Goal: Information Seeking & Learning: Check status

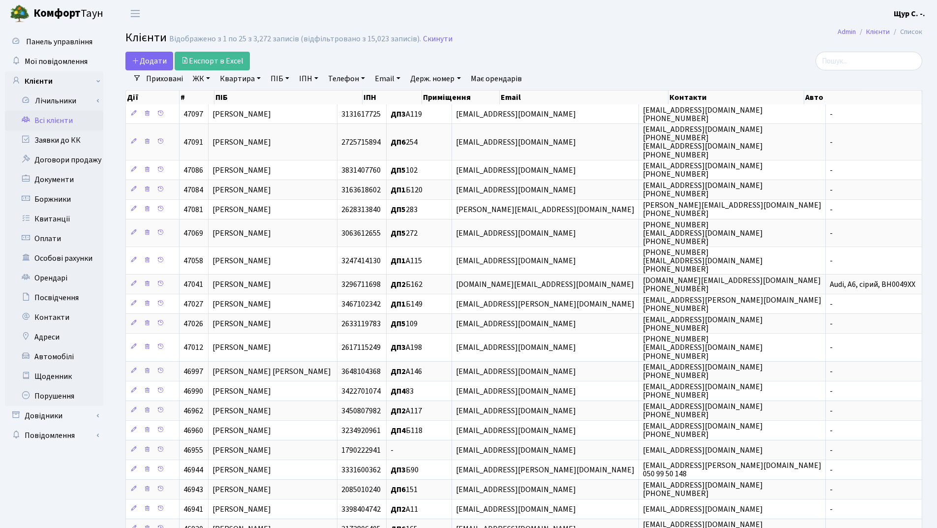
select select "25"
click at [340, 74] on link "Телефон" at bounding box center [346, 78] width 45 height 17
type input "0982756706"
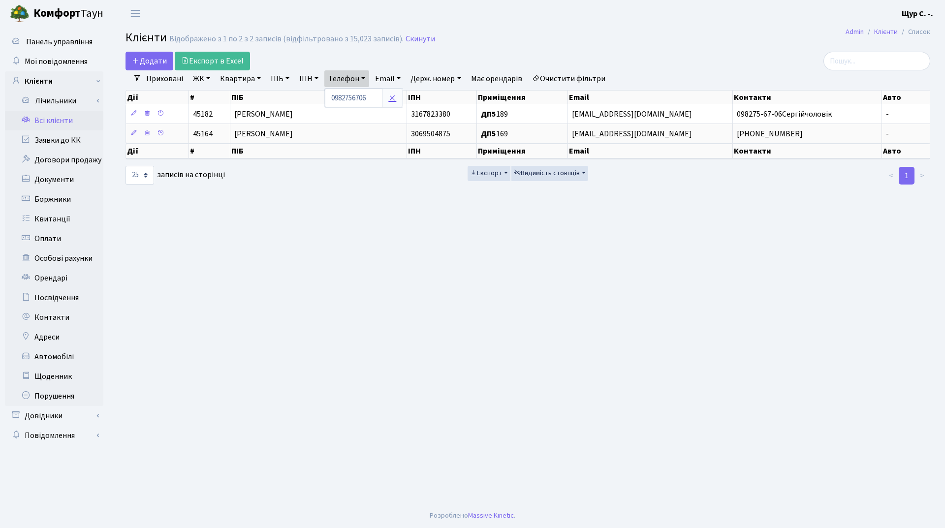
click at [393, 97] on icon at bounding box center [392, 98] width 8 height 8
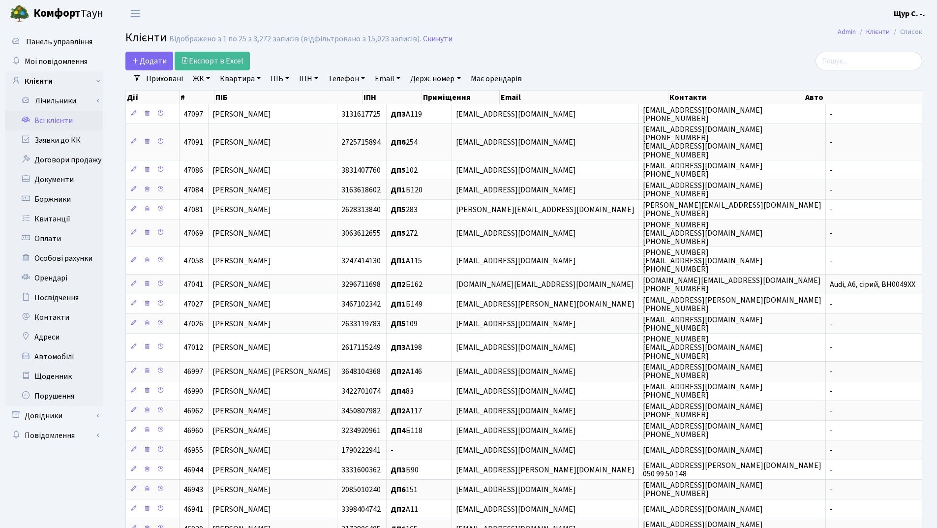
click at [235, 78] on link "Квартира" at bounding box center [240, 78] width 49 height 17
type input "б84"
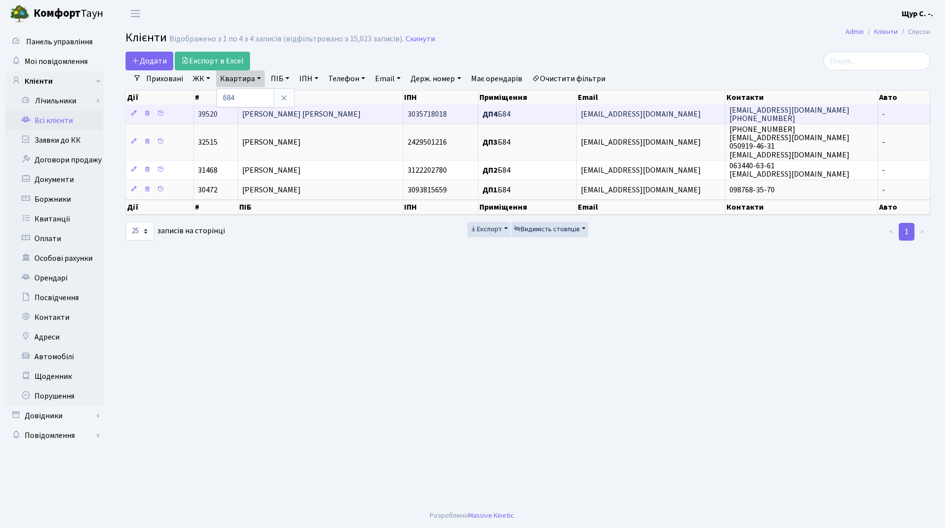
click at [314, 111] on span "Дітков Олексій Олегович" at bounding box center [301, 114] width 119 height 11
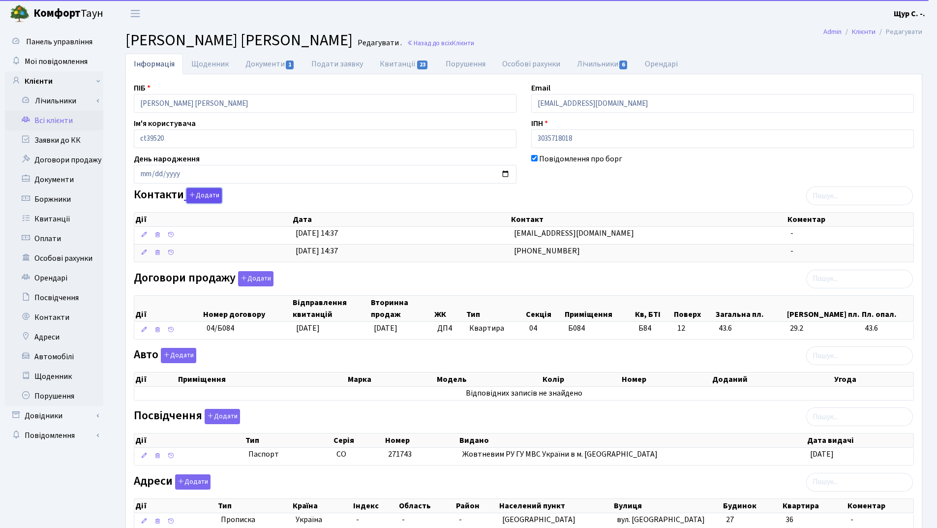
click at [218, 196] on button "Додати" at bounding box center [203, 195] width 35 height 15
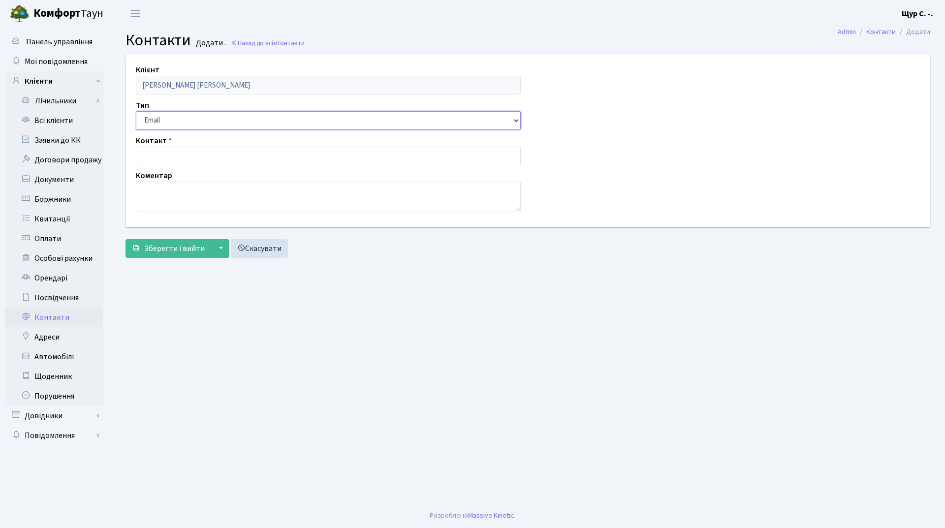
click at [196, 123] on select "Email Телефон" at bounding box center [328, 120] width 385 height 19
select select "1"
click at [136, 111] on select "Email Телефон" at bounding box center [328, 120] width 385 height 19
click at [171, 153] on input "text" at bounding box center [328, 156] width 385 height 19
type input "[PHONE_NUMBER]"
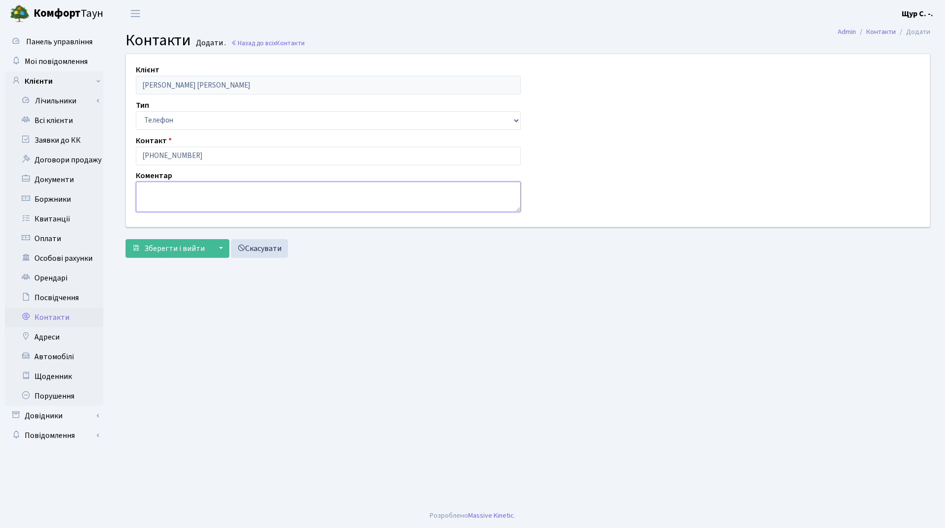
click at [156, 186] on textarea at bounding box center [328, 197] width 385 height 31
type textarea "батько [PERSON_NAME]"
click at [164, 251] on span "Зберегти і вийти" at bounding box center [174, 248] width 61 height 11
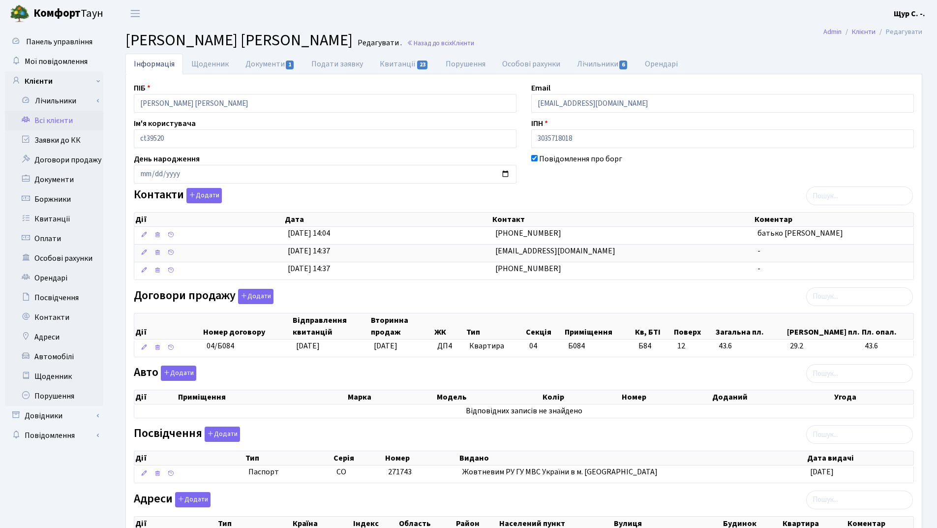
click at [49, 119] on link "Всі клієнти" at bounding box center [54, 121] width 98 height 20
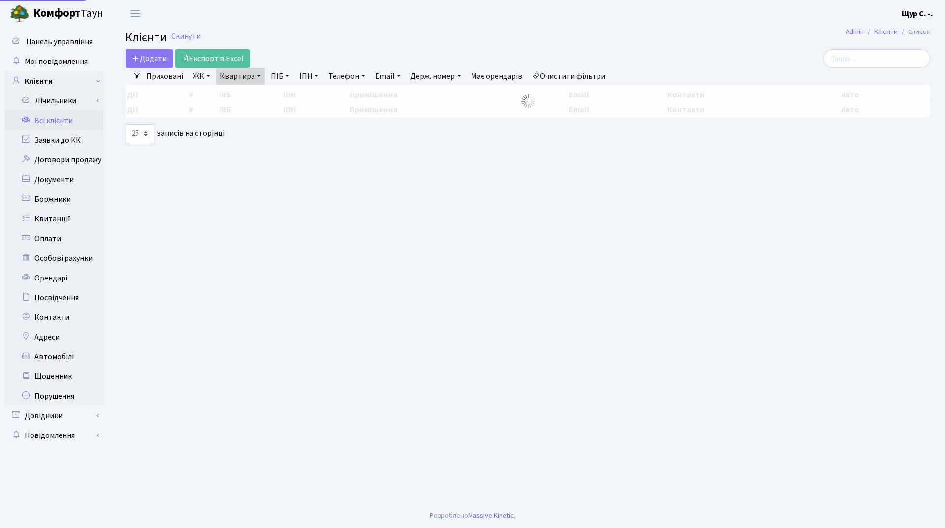
select select "25"
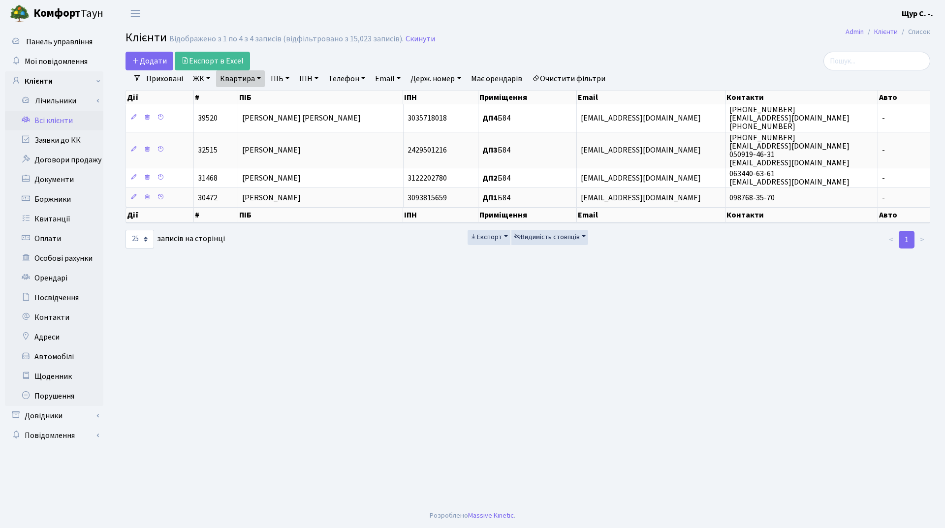
click at [256, 76] on link "Квартира" at bounding box center [240, 78] width 49 height 17
click at [258, 99] on input "б84" at bounding box center [245, 98] width 58 height 19
type input "б"
type input "б130"
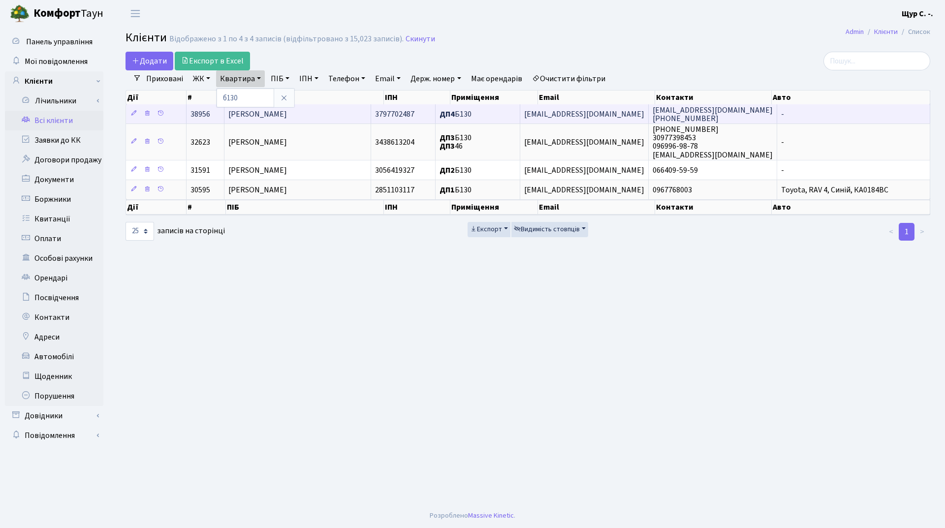
click at [287, 116] on span "Река Катерина Євгенівна" at bounding box center [257, 114] width 59 height 11
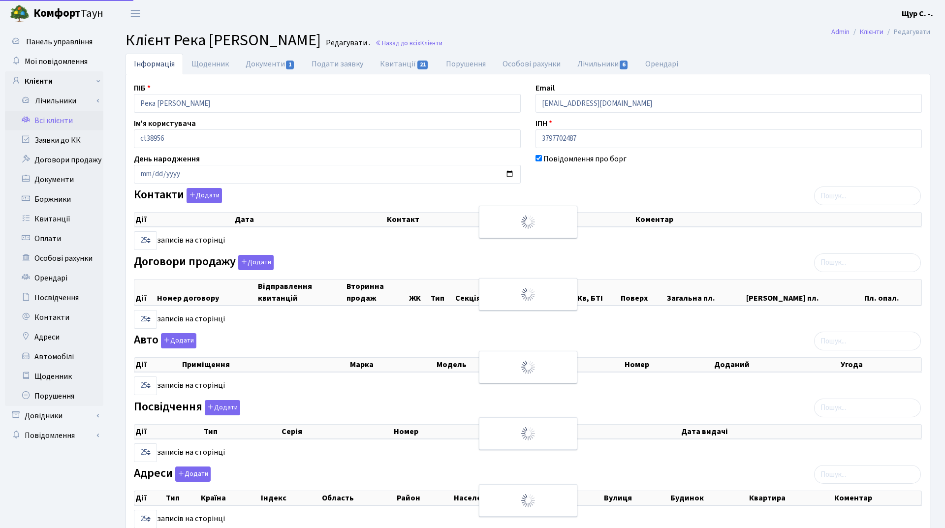
select select "25"
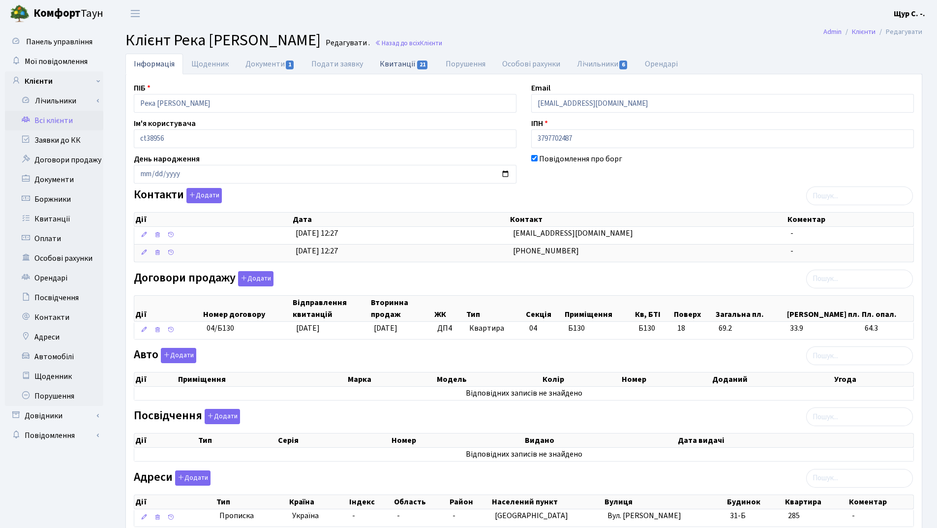
click at [405, 64] on link "Квитанції 21" at bounding box center [403, 64] width 65 height 20
select select "25"
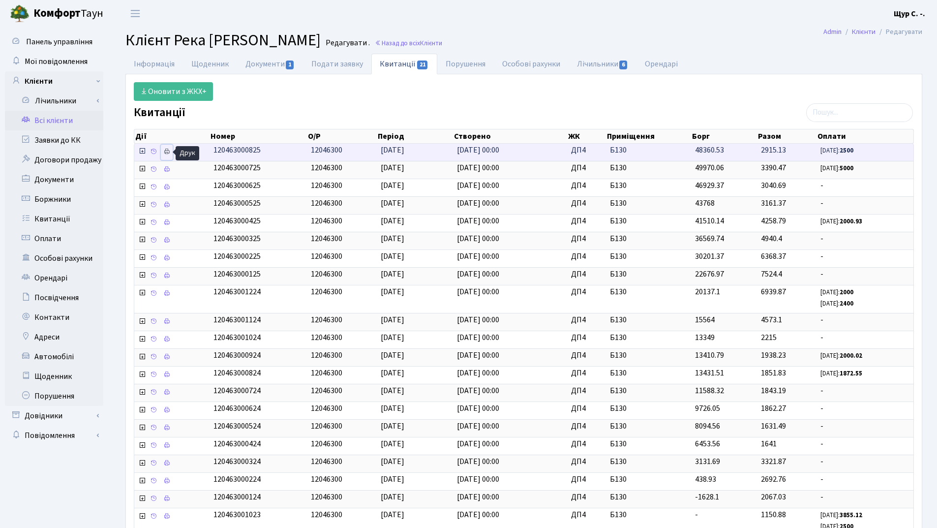
click at [166, 151] on icon at bounding box center [166, 151] width 7 height 7
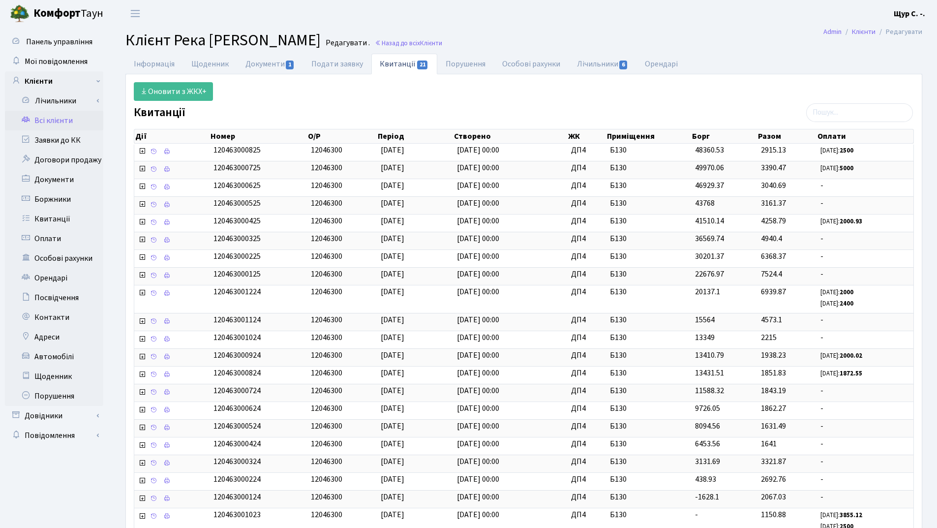
click at [58, 119] on link "Всі клієнти" at bounding box center [54, 121] width 98 height 20
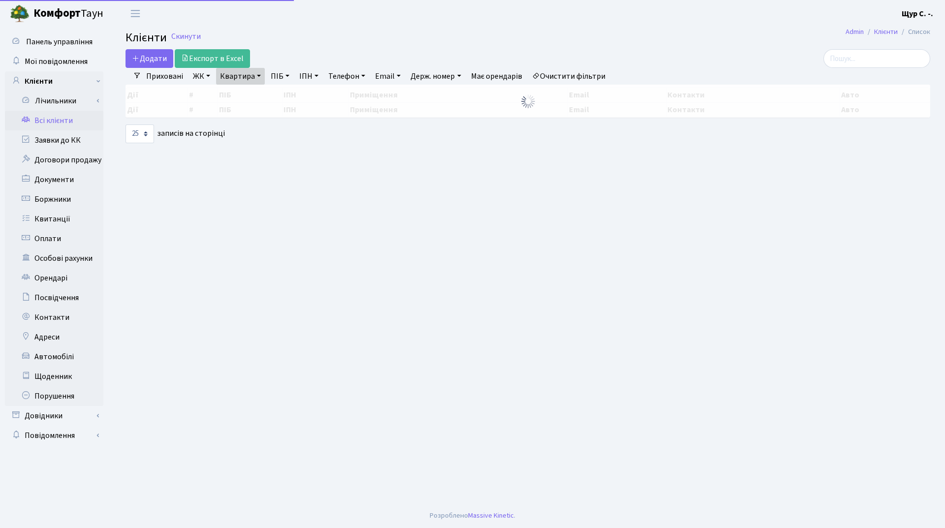
select select "25"
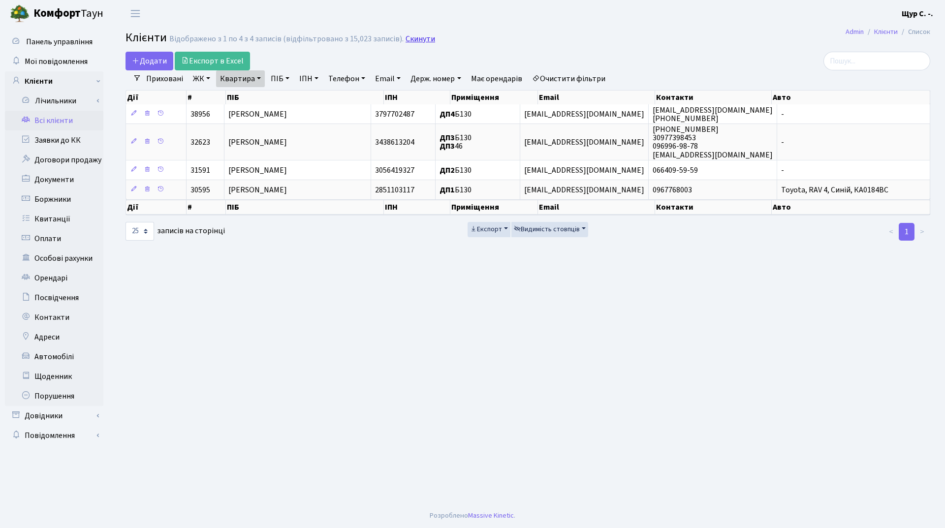
click at [412, 41] on link "Скинути" at bounding box center [420, 38] width 30 height 9
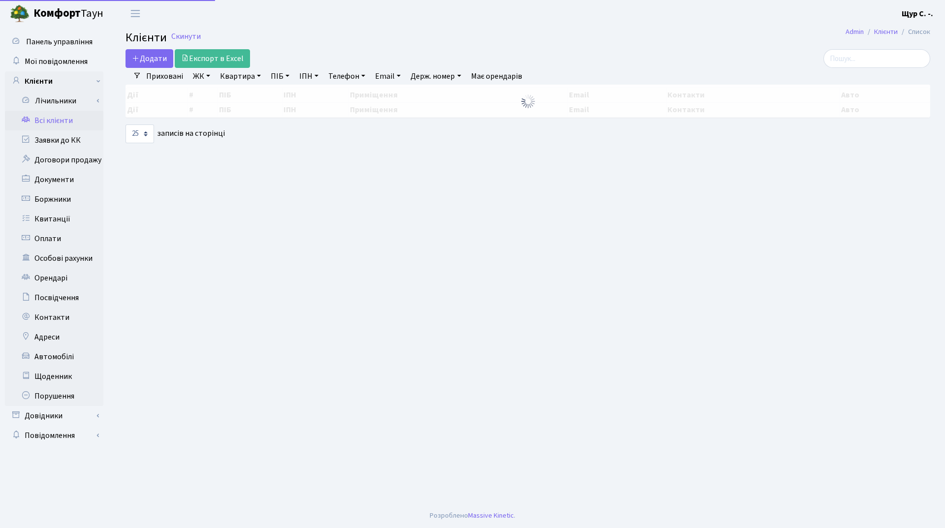
select select "25"
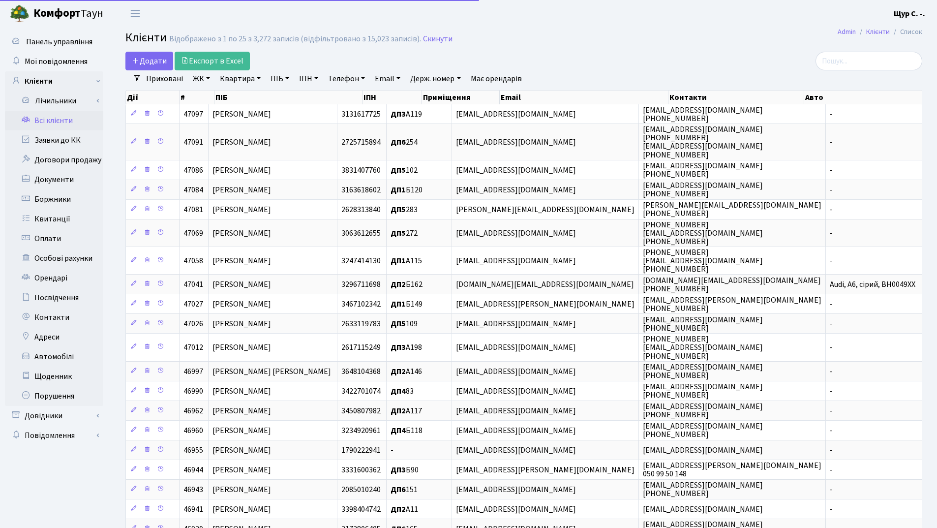
click at [352, 75] on link "Телефон" at bounding box center [346, 78] width 45 height 17
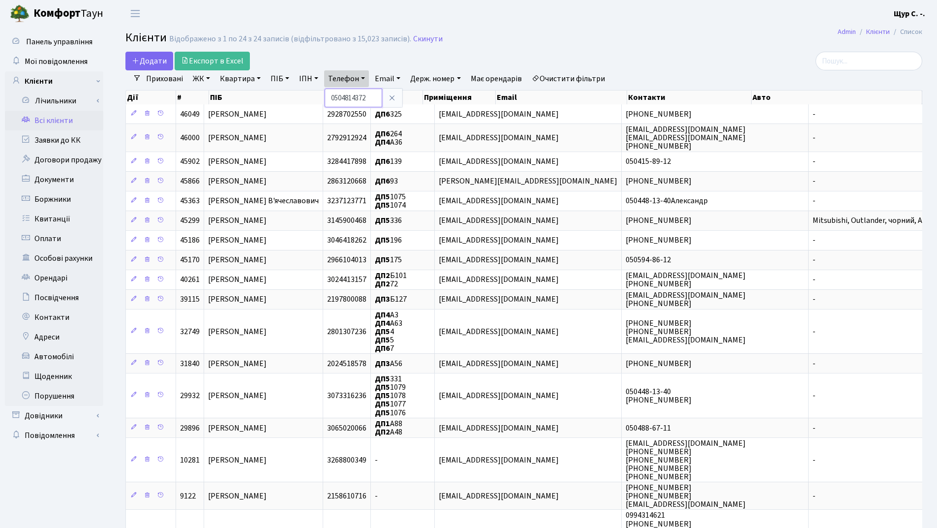
type input "0504814372"
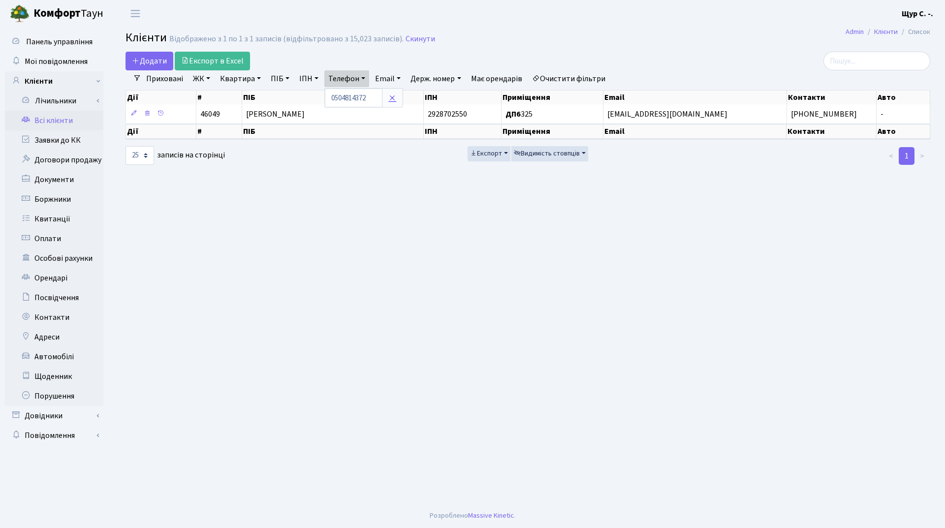
click at [396, 100] on icon at bounding box center [392, 98] width 8 height 8
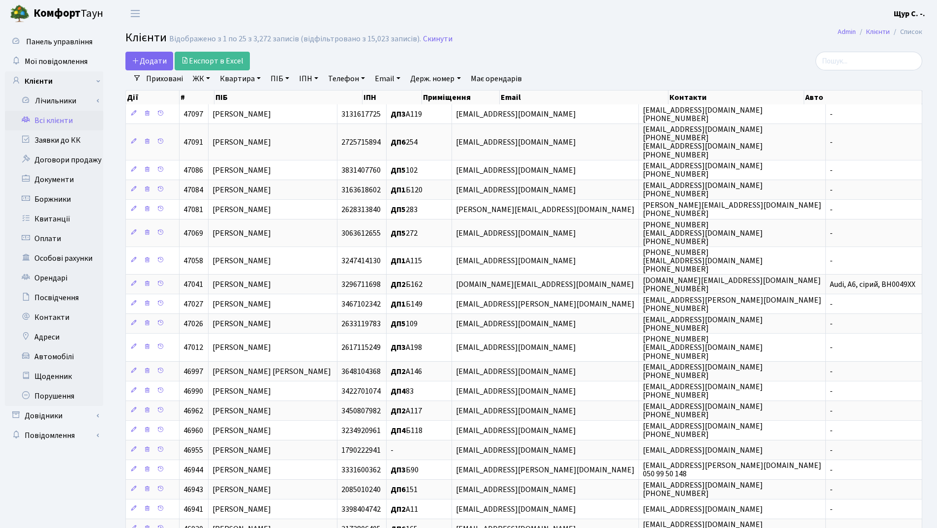
click at [240, 78] on link "Квартира" at bounding box center [240, 78] width 49 height 17
type input "169"
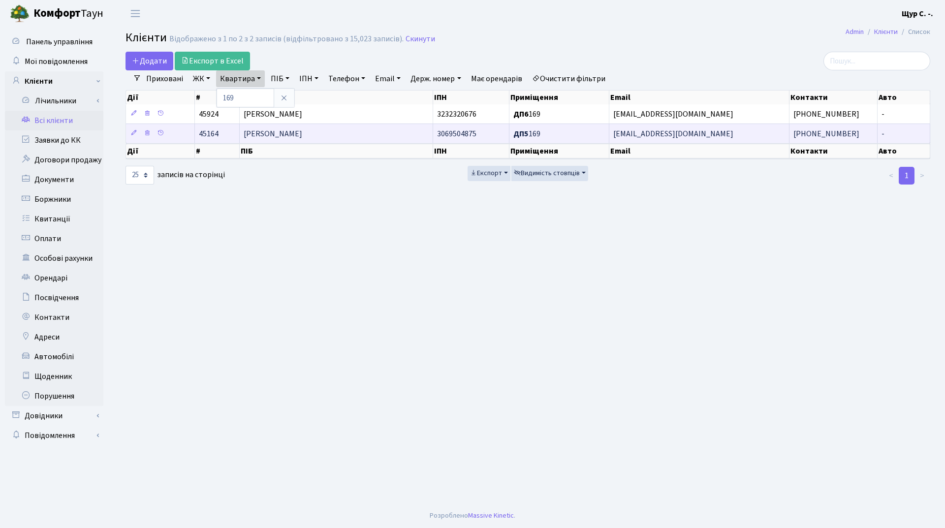
click at [272, 135] on span "[PERSON_NAME]" at bounding box center [273, 133] width 59 height 11
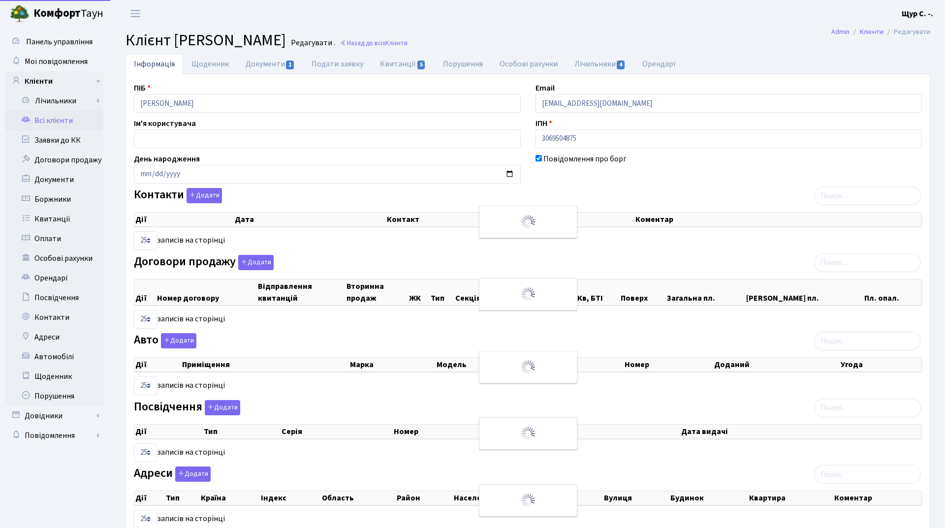
select select "25"
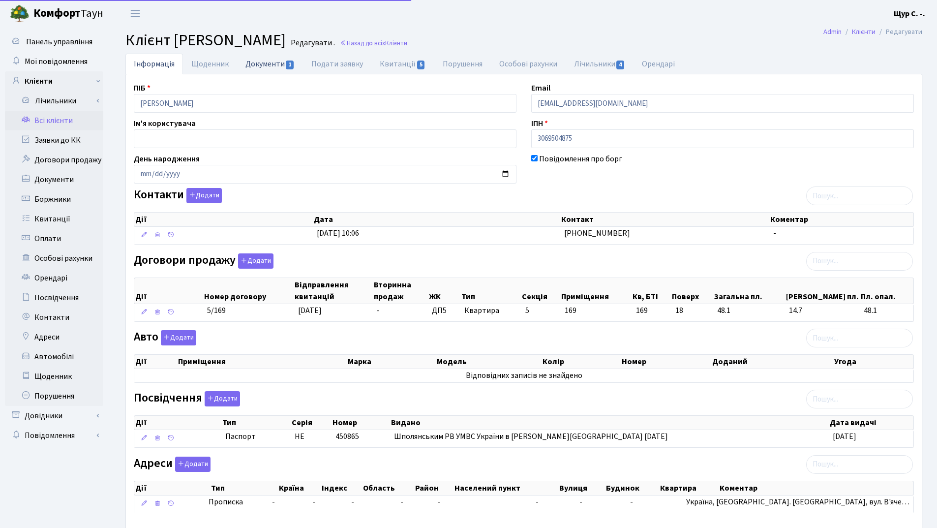
click at [251, 60] on link "Документи 1" at bounding box center [270, 64] width 66 height 20
select select "25"
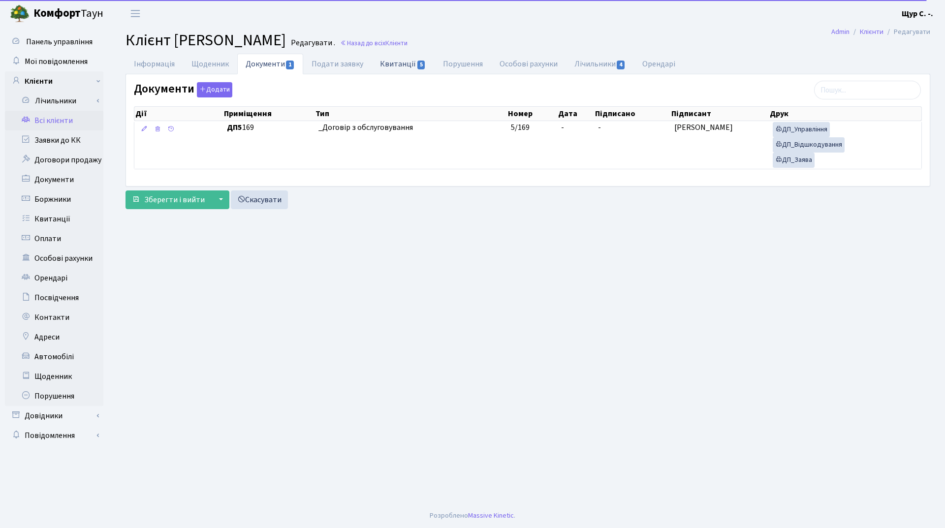
click at [388, 63] on link "Квитанції 5" at bounding box center [402, 64] width 62 height 20
select select "25"
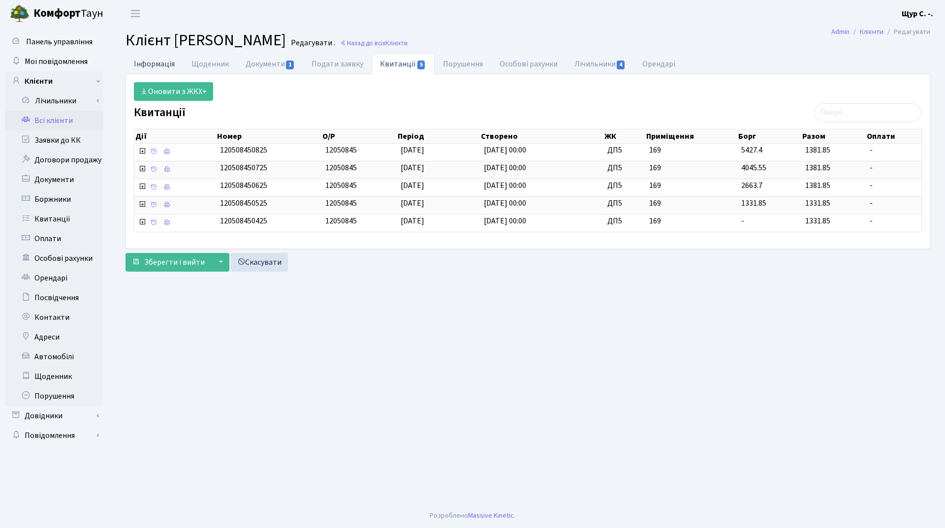
click at [158, 57] on link "Інформація" at bounding box center [154, 64] width 58 height 20
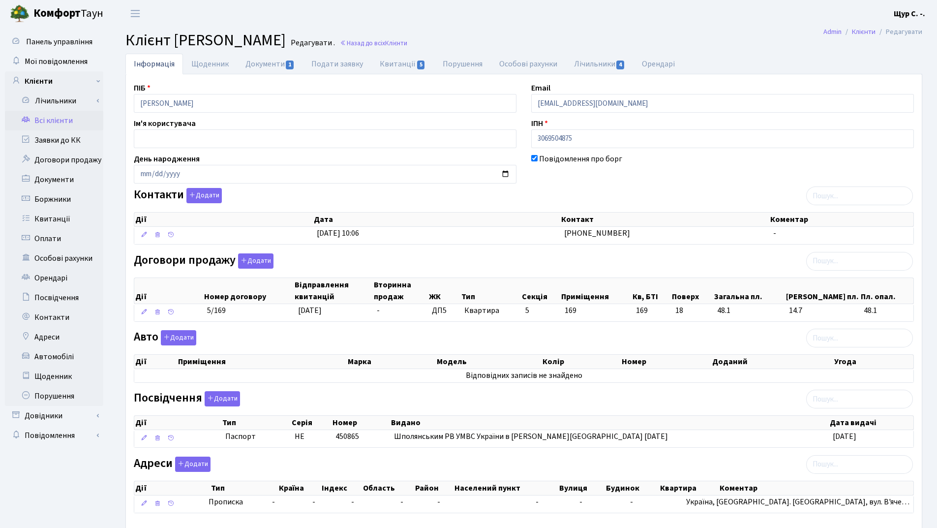
click at [42, 122] on link "Всі клієнти" at bounding box center [54, 121] width 98 height 20
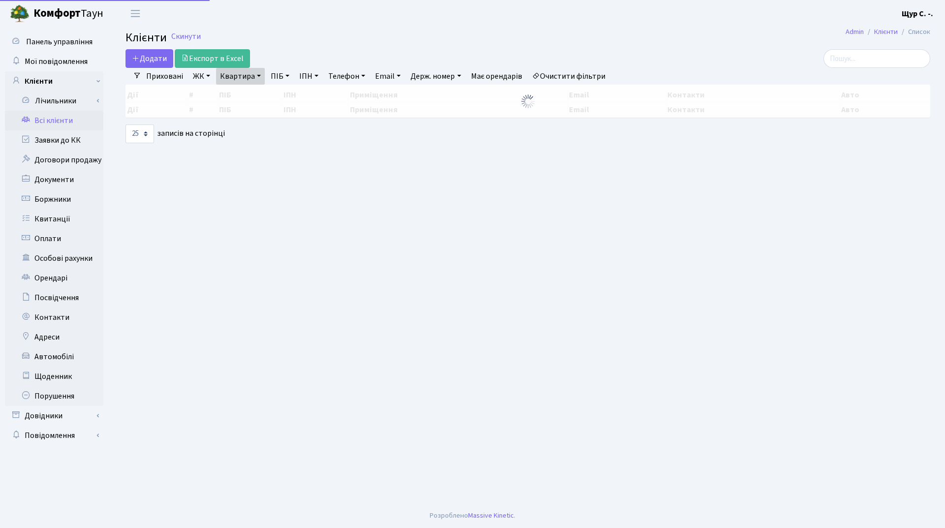
select select "25"
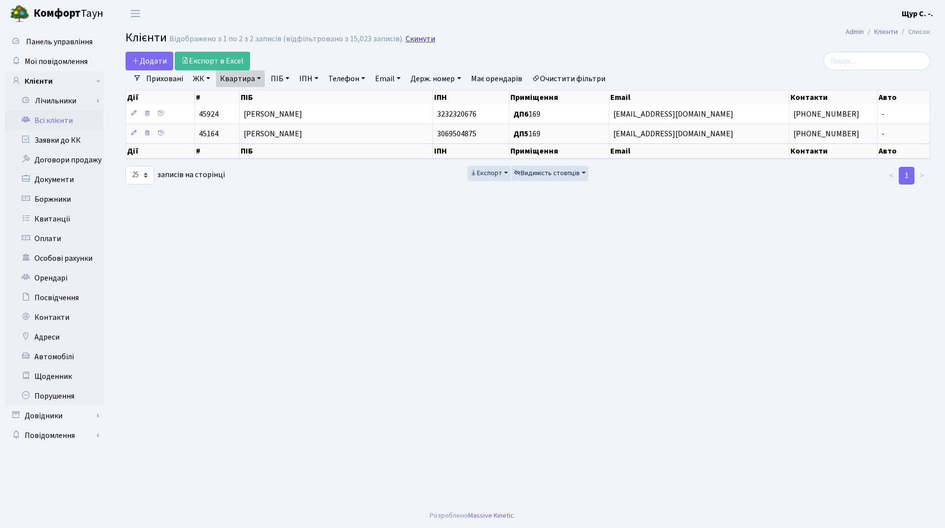
click at [423, 39] on link "Скинути" at bounding box center [420, 38] width 30 height 9
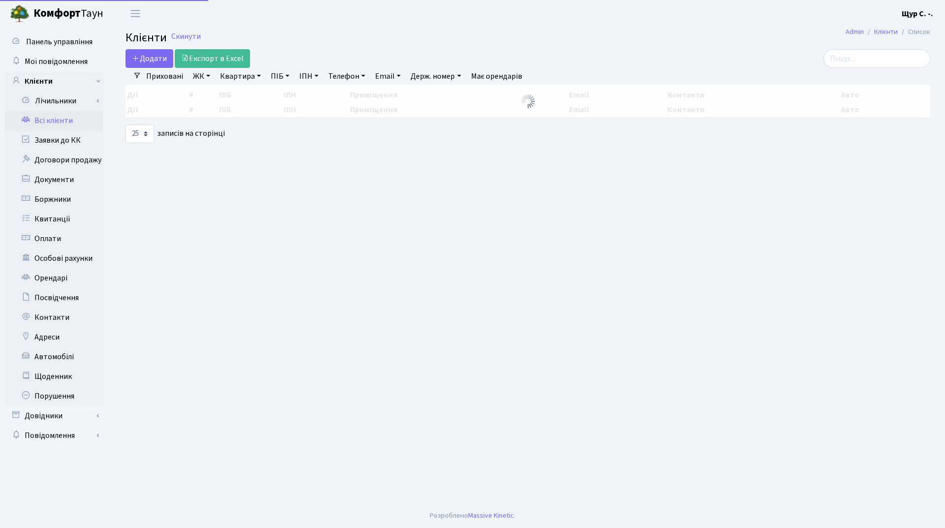
select select "25"
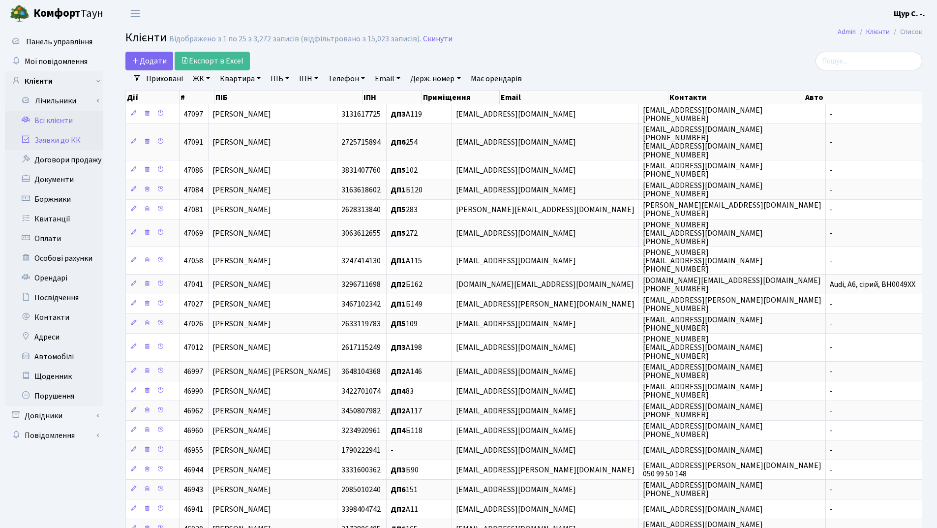
click at [60, 138] on link "Заявки до КК" at bounding box center [54, 140] width 98 height 20
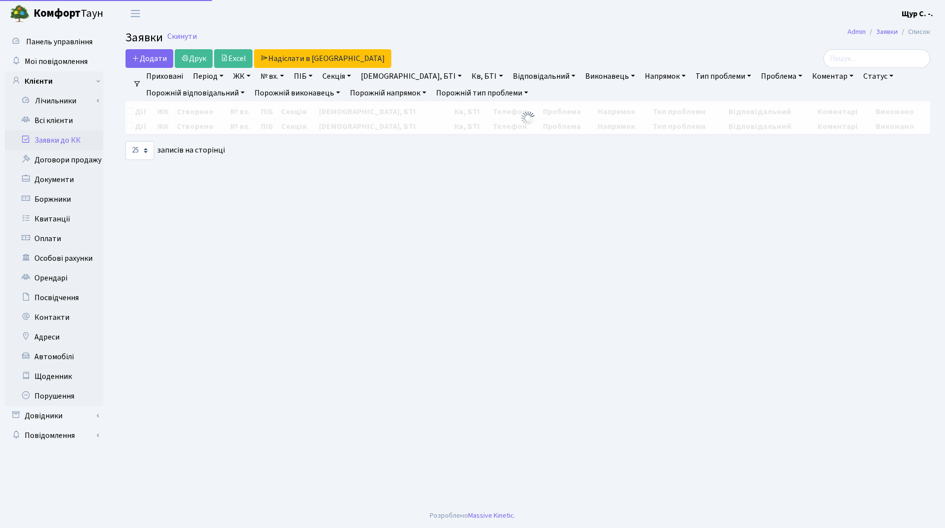
select select "25"
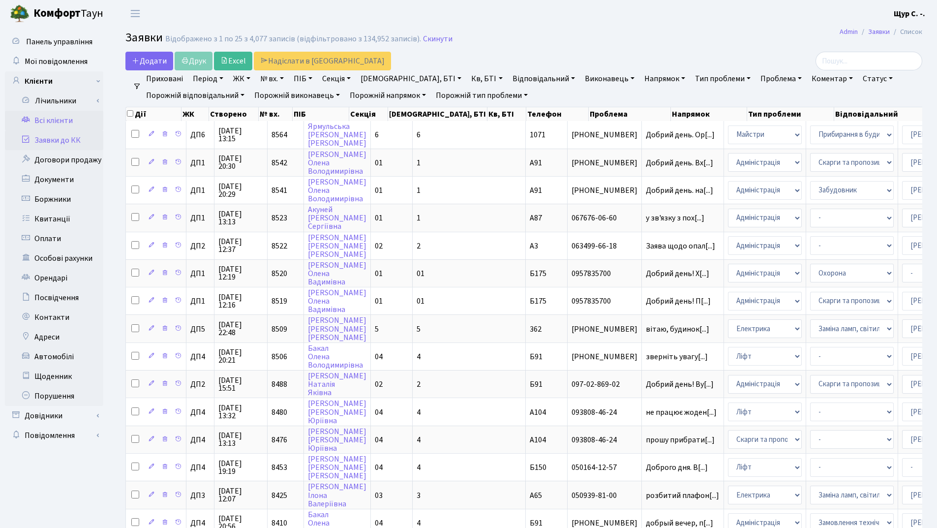
click at [62, 124] on link "Всі клієнти" at bounding box center [54, 121] width 98 height 20
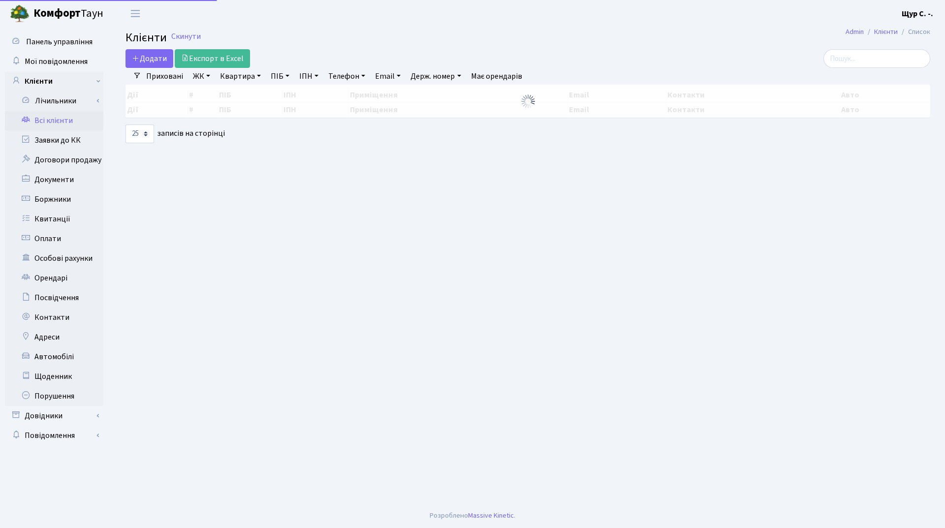
select select "25"
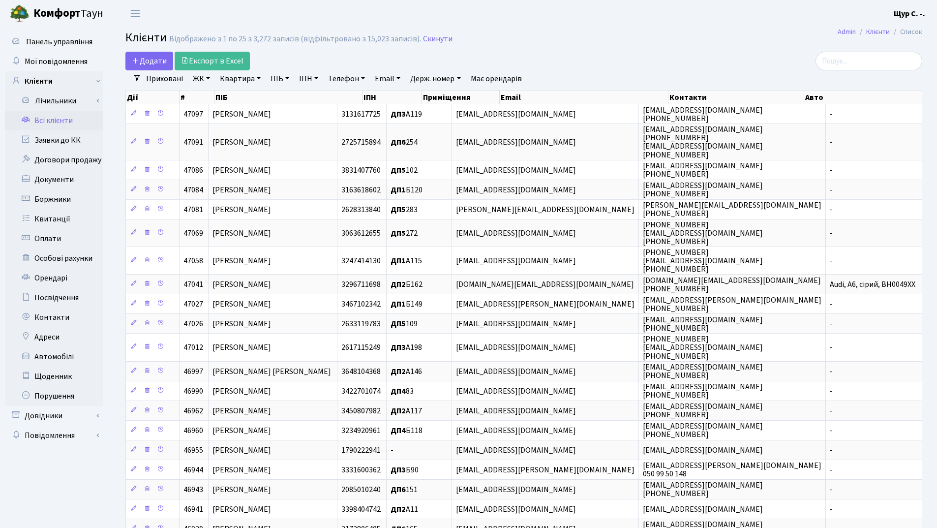
click at [228, 76] on link "Квартира" at bounding box center [240, 78] width 49 height 17
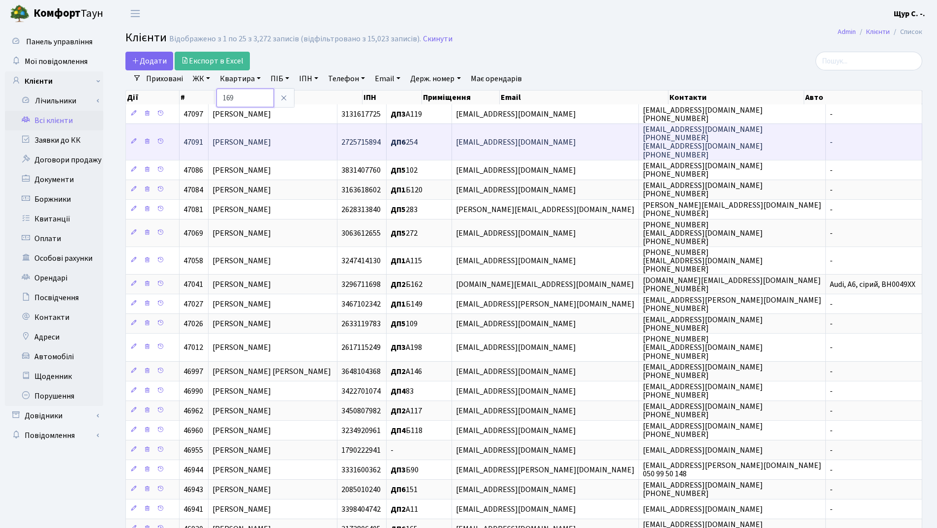
type input "169"
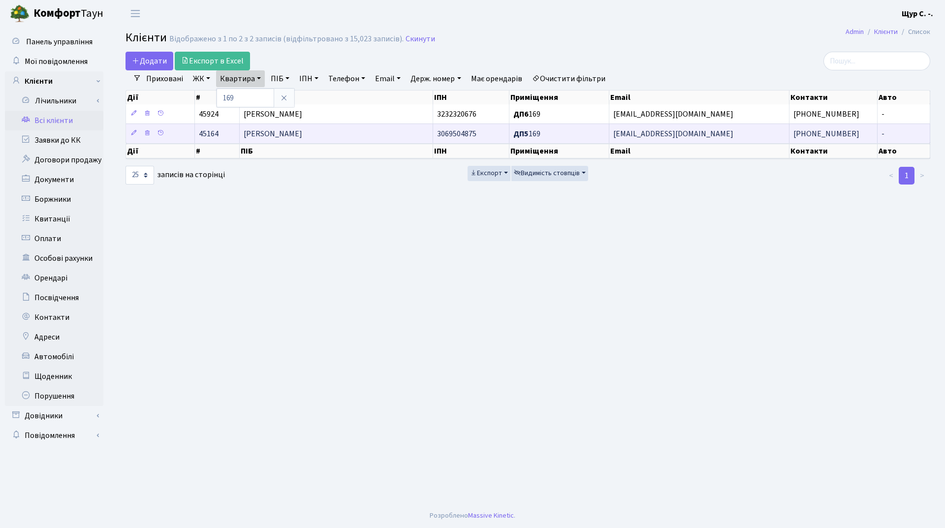
click at [302, 134] on span "[PERSON_NAME]" at bounding box center [273, 133] width 59 height 11
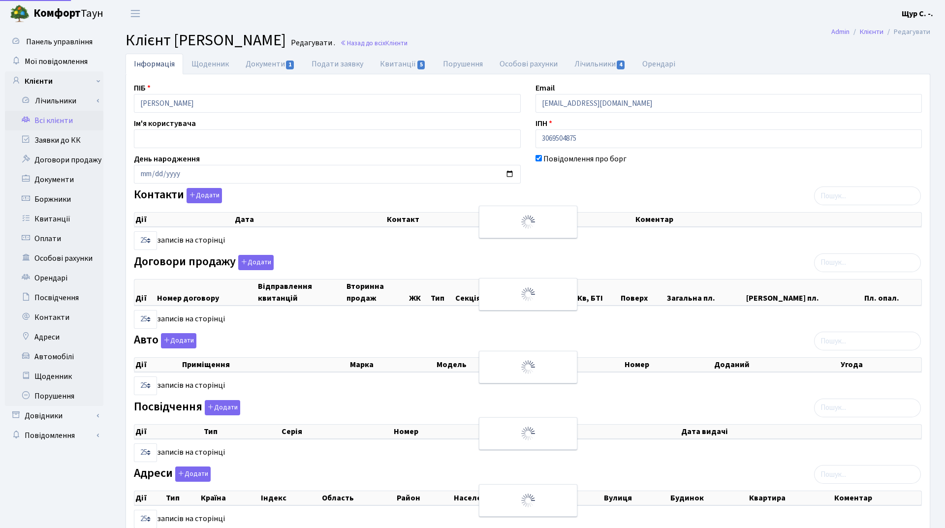
select select "25"
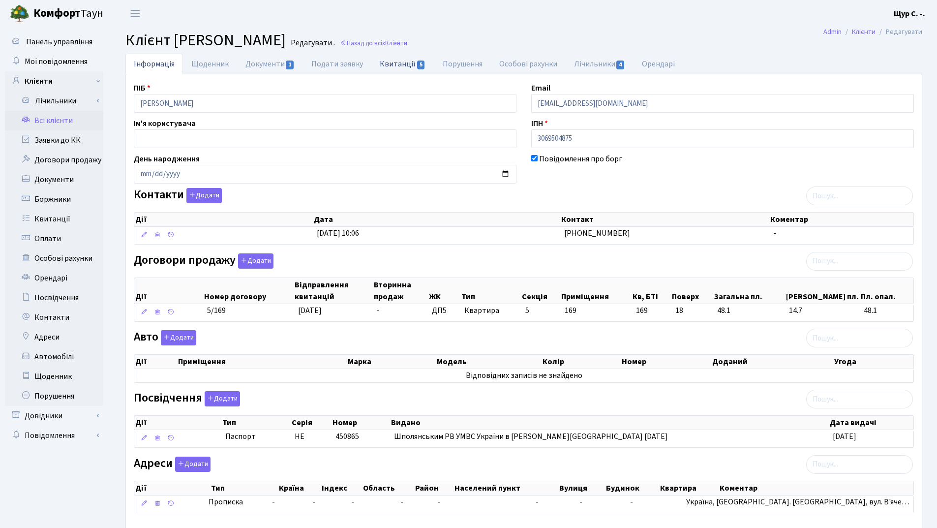
click at [402, 64] on link "Квитанції 5" at bounding box center [402, 64] width 62 height 20
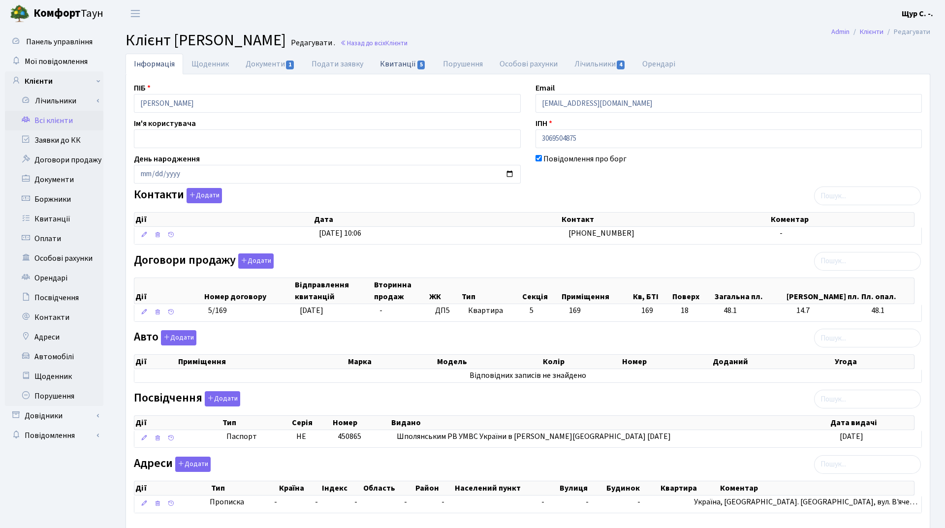
select select "25"
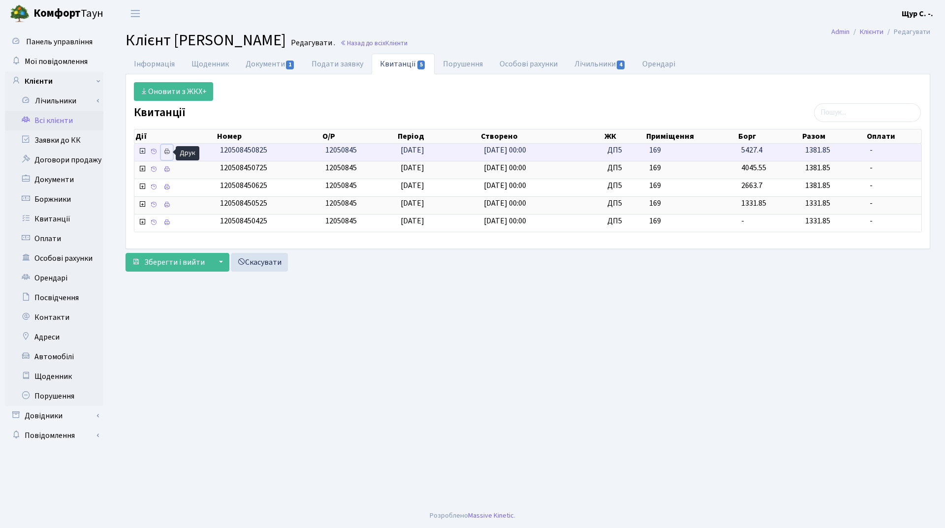
click at [165, 151] on icon at bounding box center [166, 151] width 7 height 7
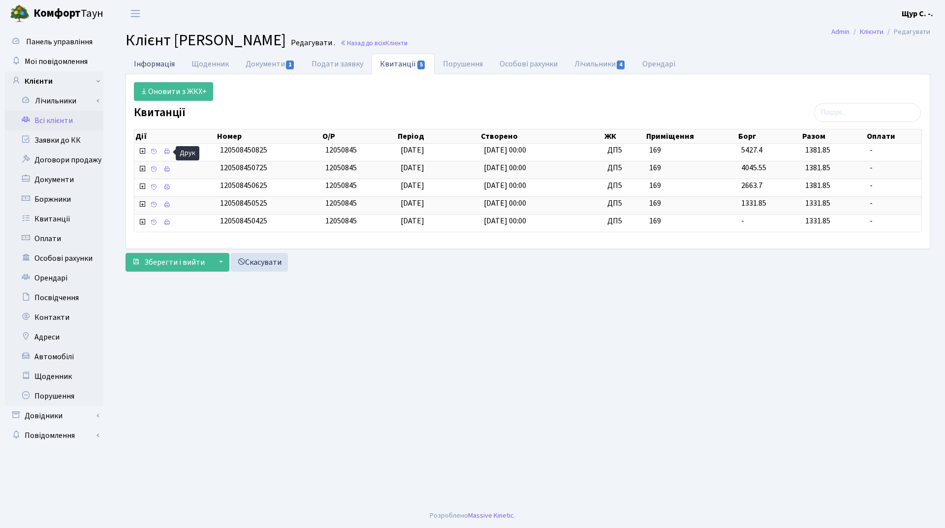
click at [159, 65] on link "Інформація" at bounding box center [154, 64] width 58 height 20
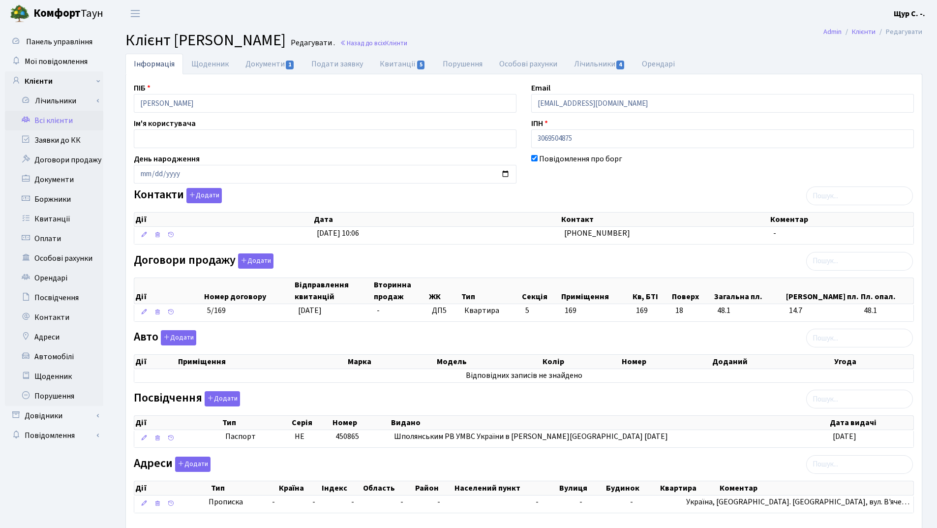
click at [68, 119] on link "Всі клієнти" at bounding box center [54, 121] width 98 height 20
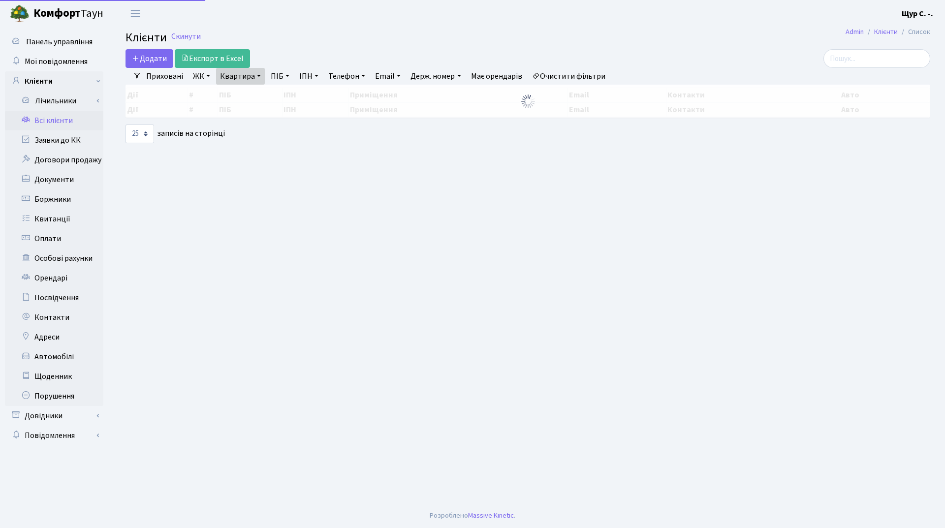
select select "25"
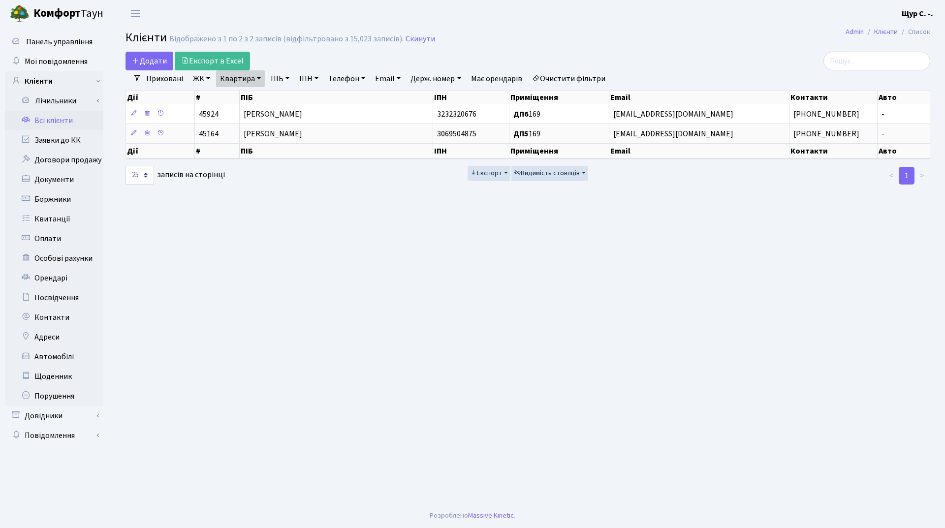
click at [257, 82] on link "Квартира" at bounding box center [240, 78] width 49 height 17
click at [251, 104] on input "169" at bounding box center [245, 98] width 58 height 19
type input "1"
type input "б158"
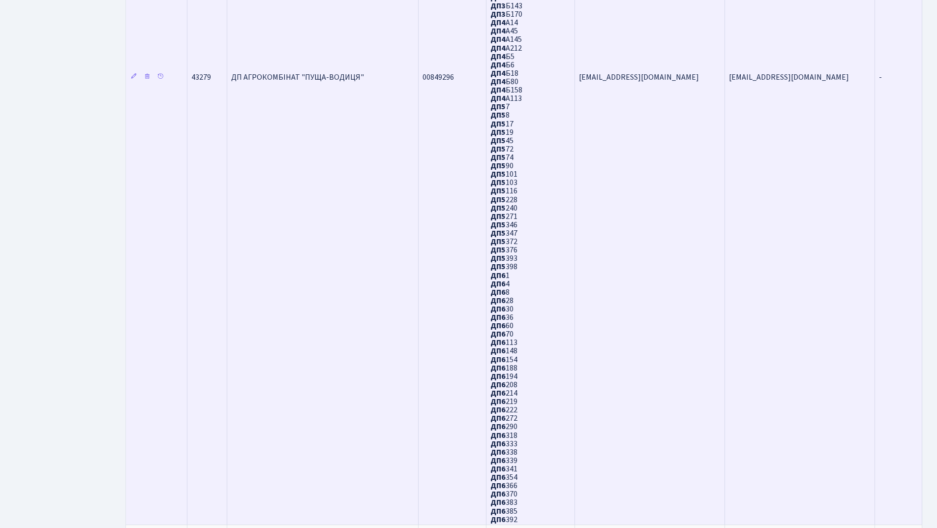
scroll to position [597, 0]
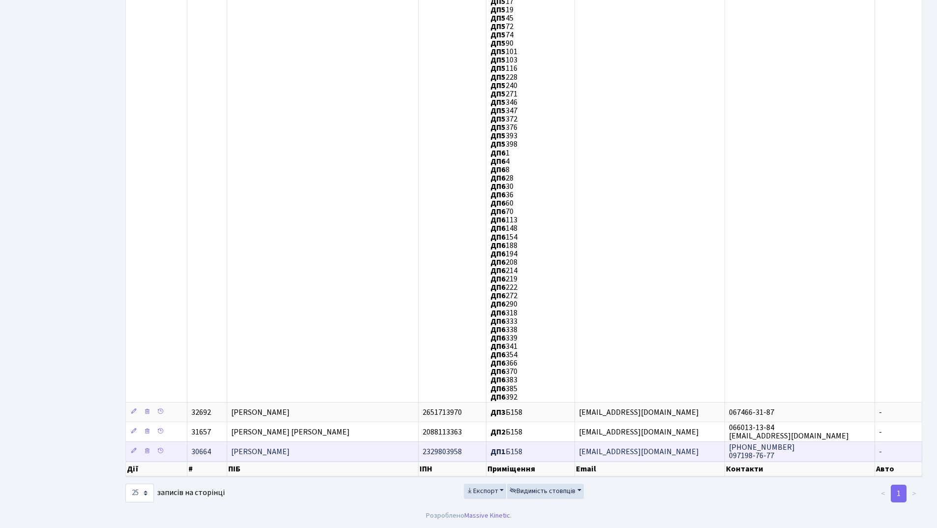
click at [290, 448] on span "Жирук Володимир Степанович" at bounding box center [260, 451] width 59 height 11
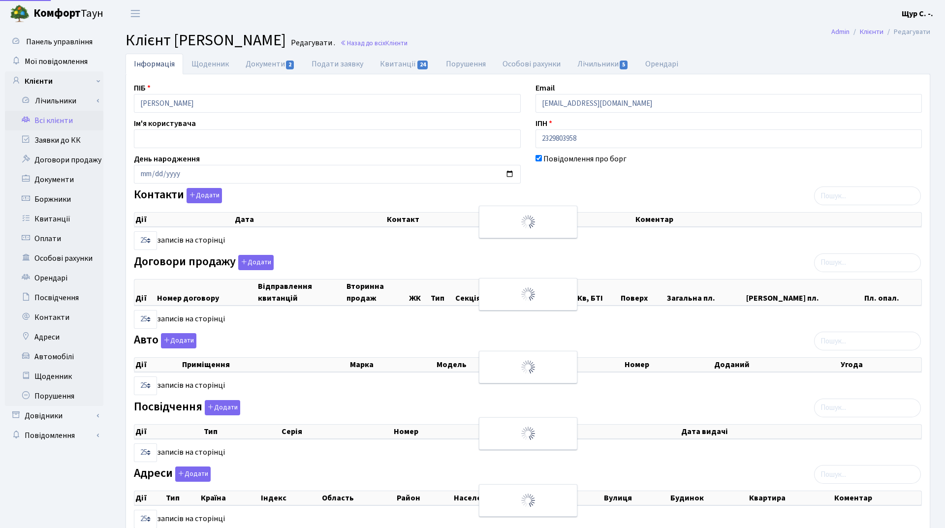
select select "25"
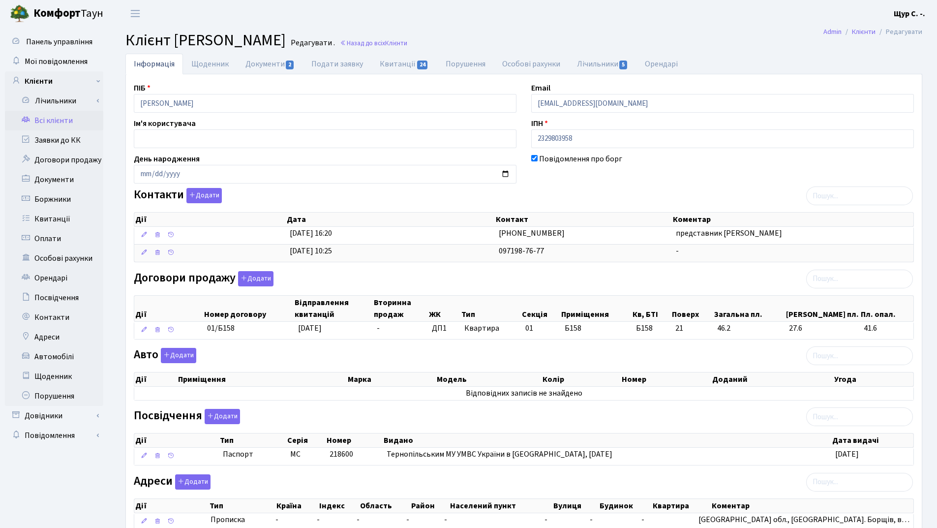
click at [59, 126] on link "Всі клієнти" at bounding box center [54, 121] width 98 height 20
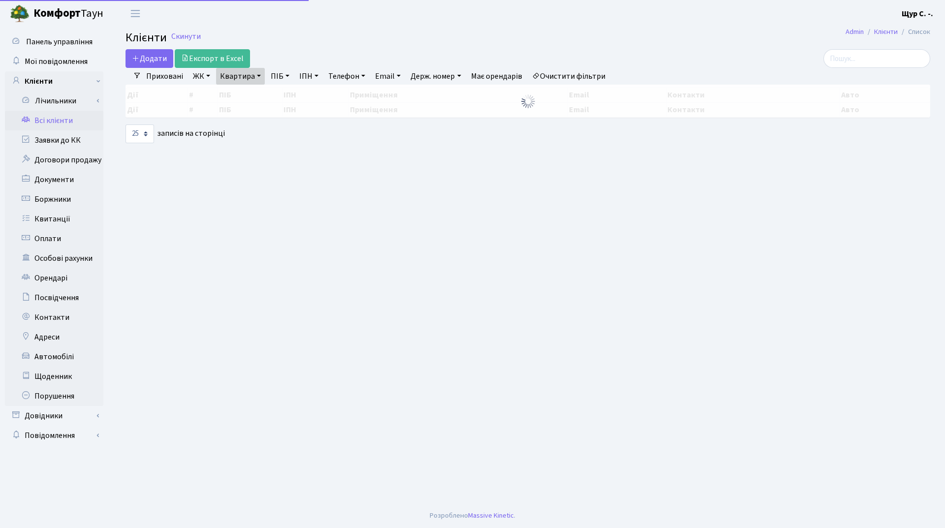
select select "25"
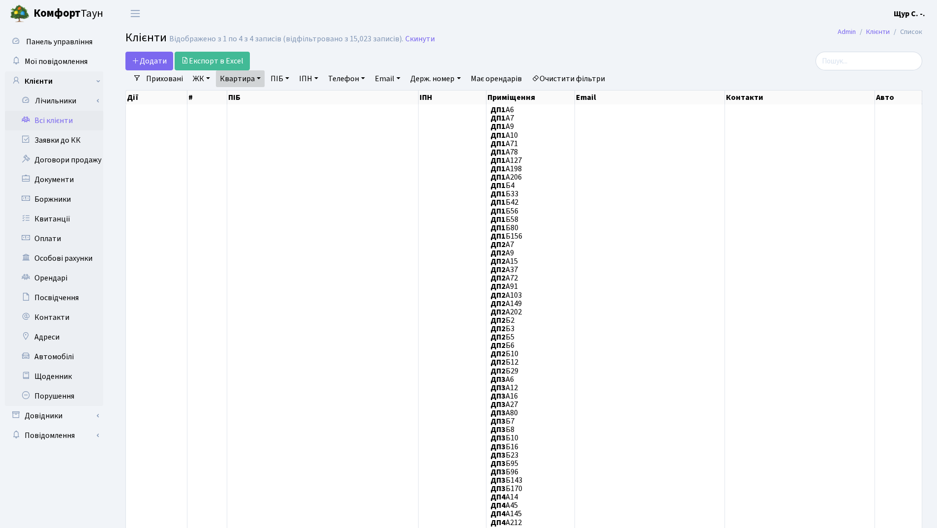
click at [254, 79] on link "Квартира" at bounding box center [240, 78] width 49 height 17
click at [253, 103] on input "б158" at bounding box center [245, 98] width 58 height 19
type input "б"
type input "1067"
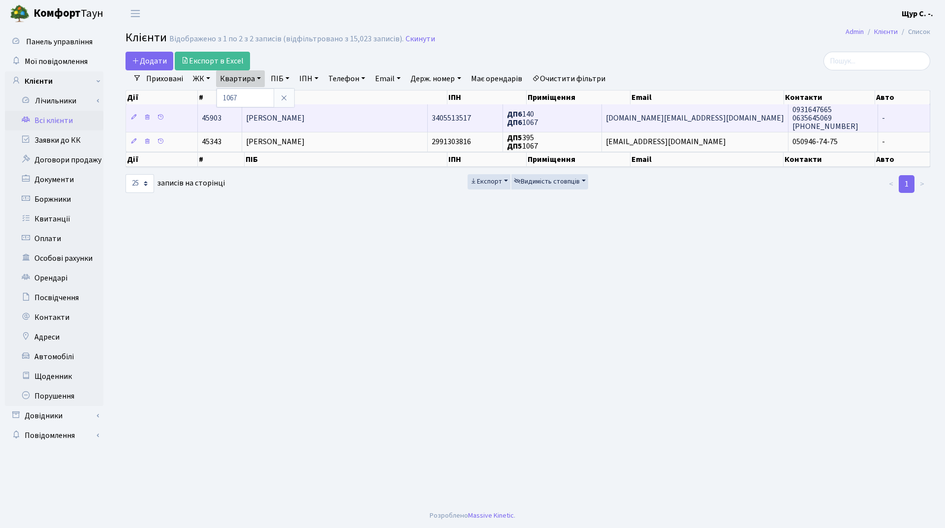
click at [305, 120] on span "[PERSON_NAME]" at bounding box center [275, 118] width 59 height 11
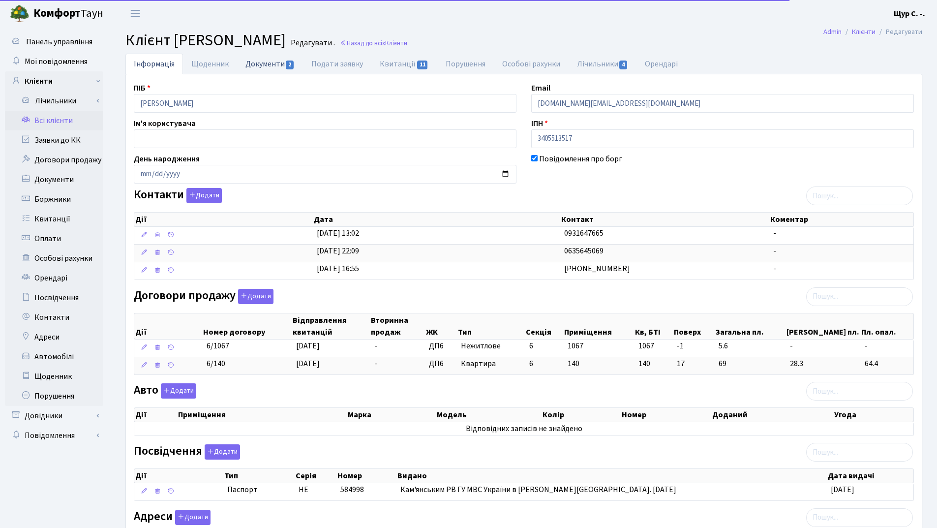
click at [260, 65] on link "Документи 2" at bounding box center [270, 64] width 66 height 20
select select "25"
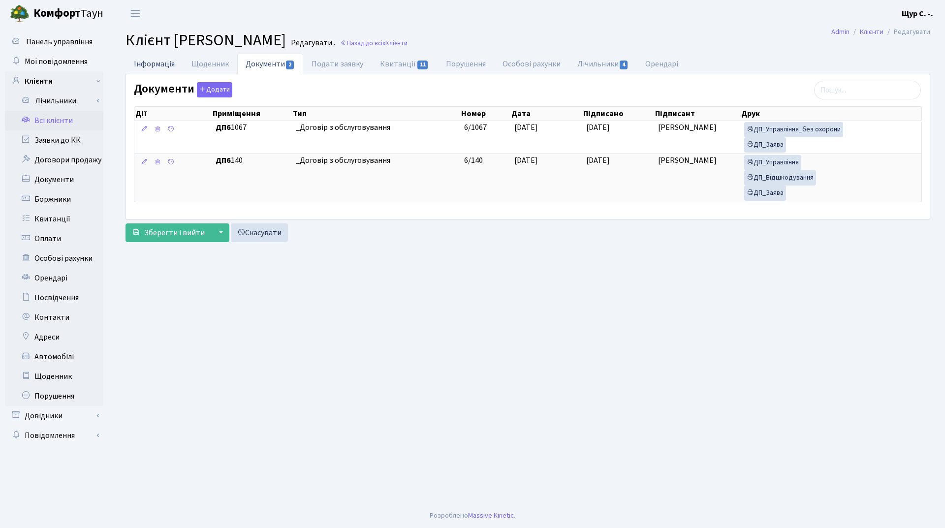
click at [151, 64] on link "Інформація" at bounding box center [154, 64] width 58 height 20
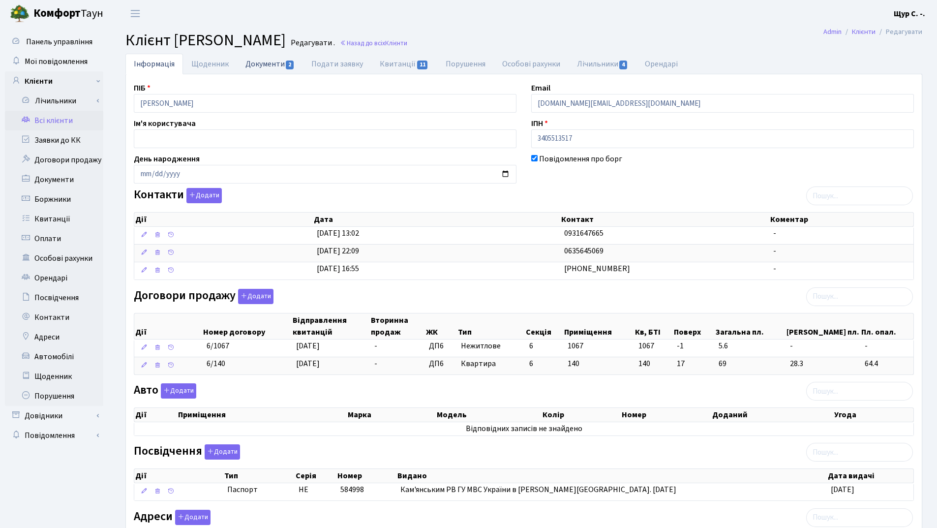
click at [281, 66] on link "Документи 2" at bounding box center [270, 64] width 66 height 20
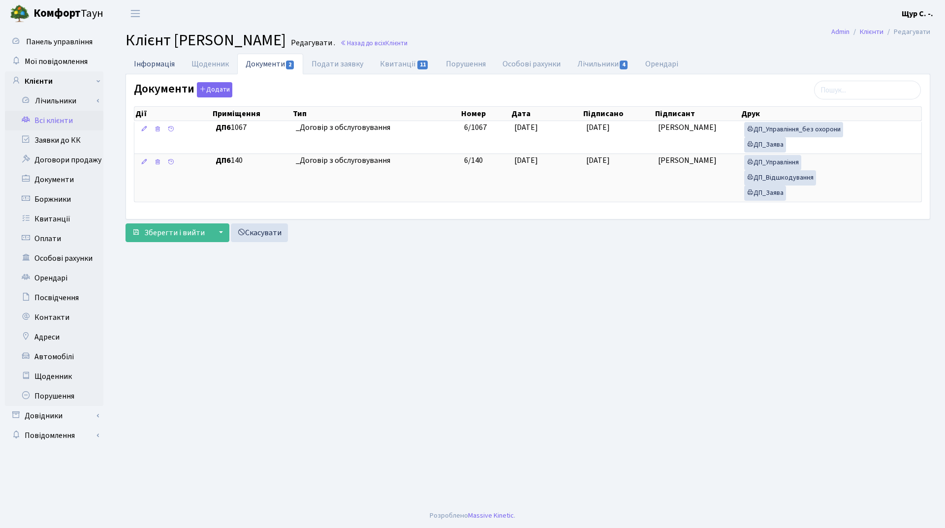
click at [158, 64] on link "Інформація" at bounding box center [154, 64] width 58 height 20
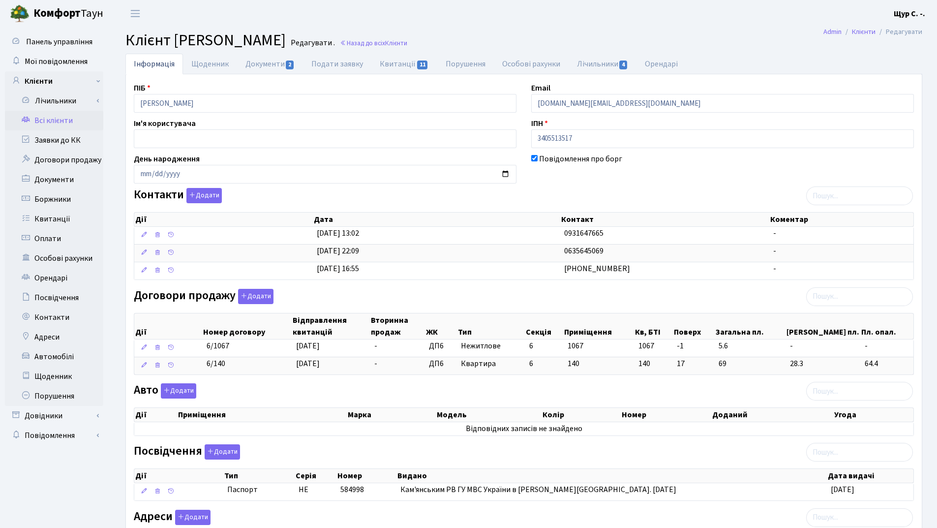
click at [72, 121] on link "Всі клієнти" at bounding box center [54, 121] width 98 height 20
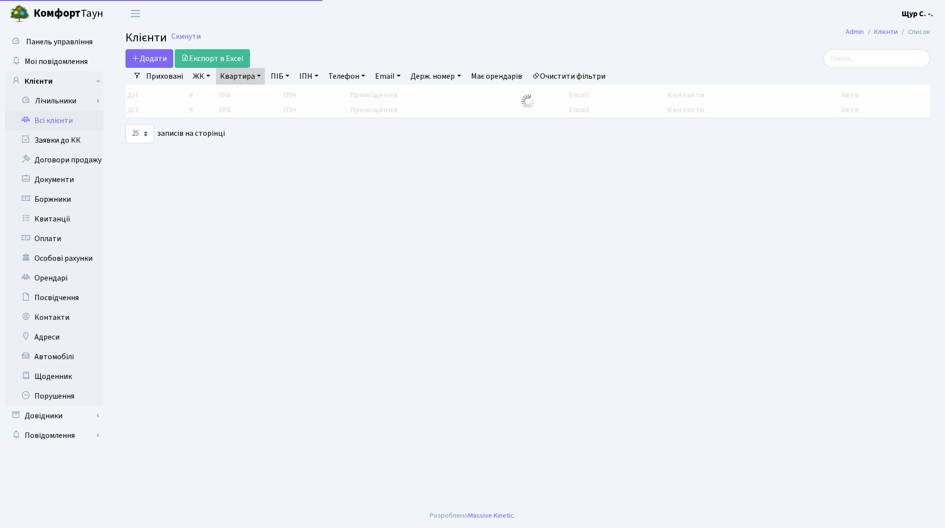
select select "25"
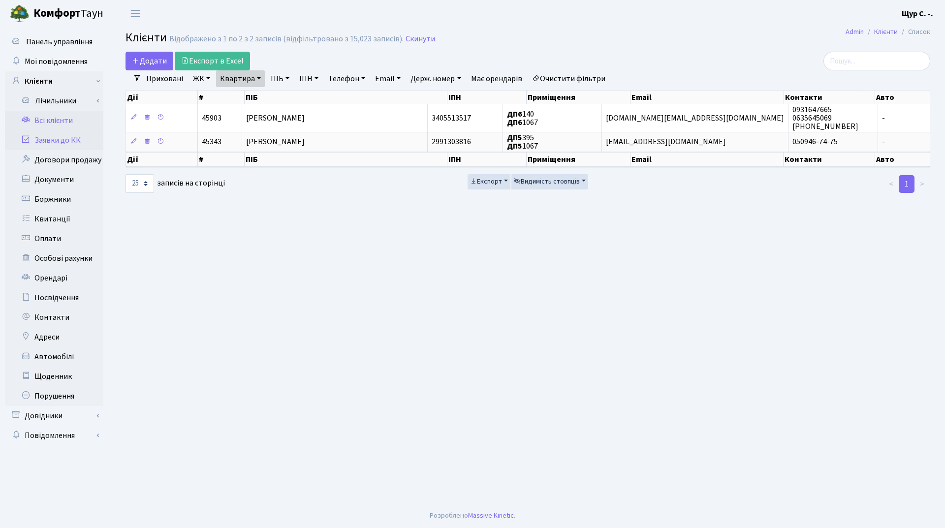
click at [61, 142] on link "Заявки до КК" at bounding box center [54, 140] width 98 height 20
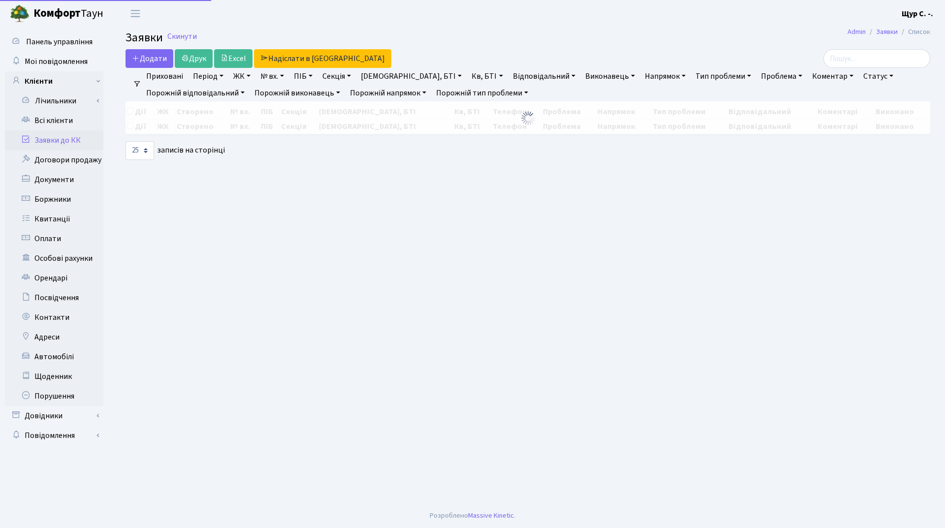
select select "25"
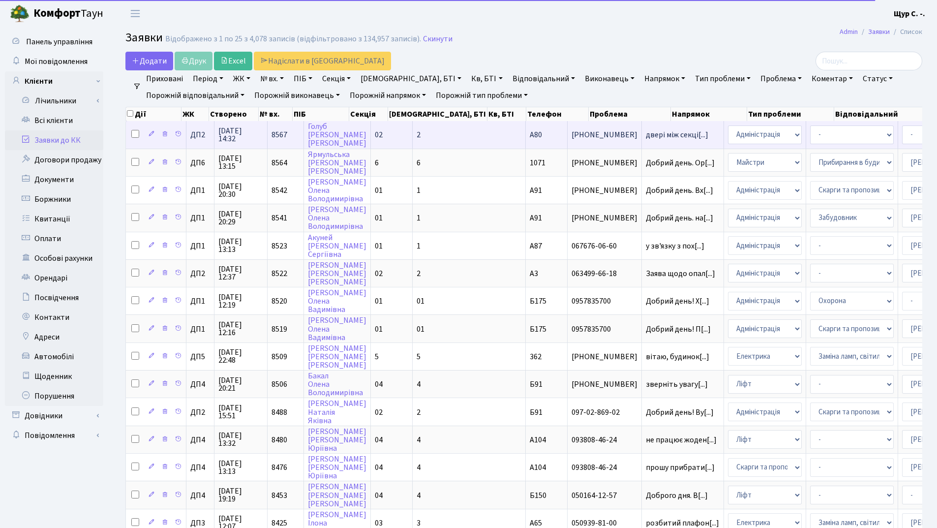
click at [642, 142] on td "двері між секці[...]" at bounding box center [683, 134] width 82 height 27
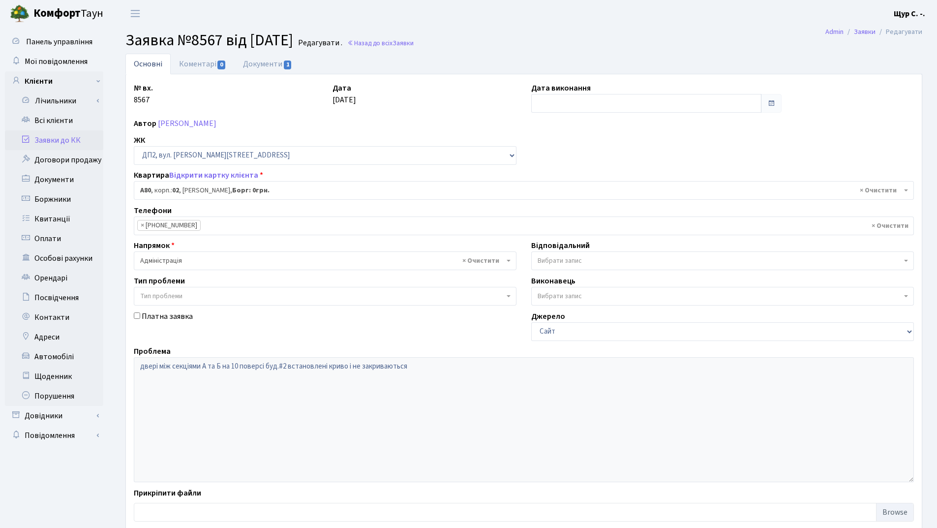
select select "30811"
click at [274, 64] on link "Документи 1" at bounding box center [268, 64] width 66 height 20
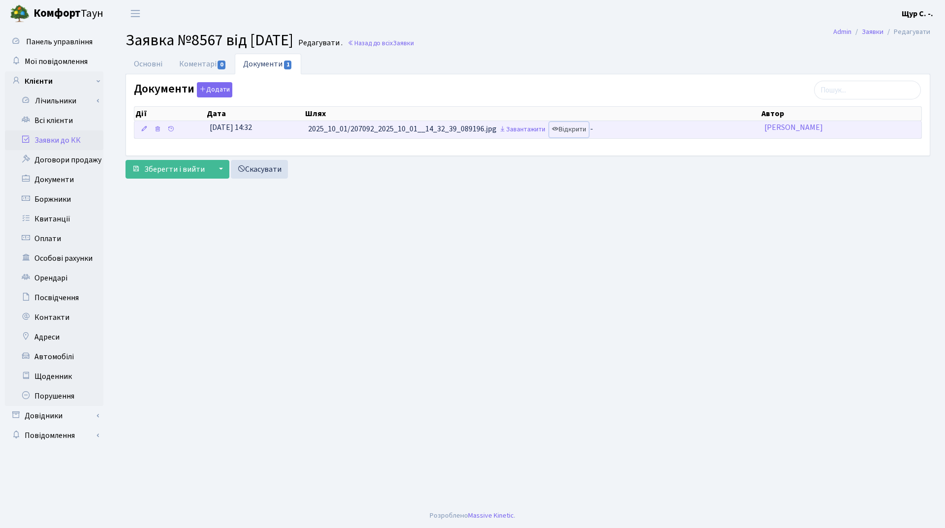
click at [582, 128] on link "Відкрити" at bounding box center [568, 129] width 39 height 15
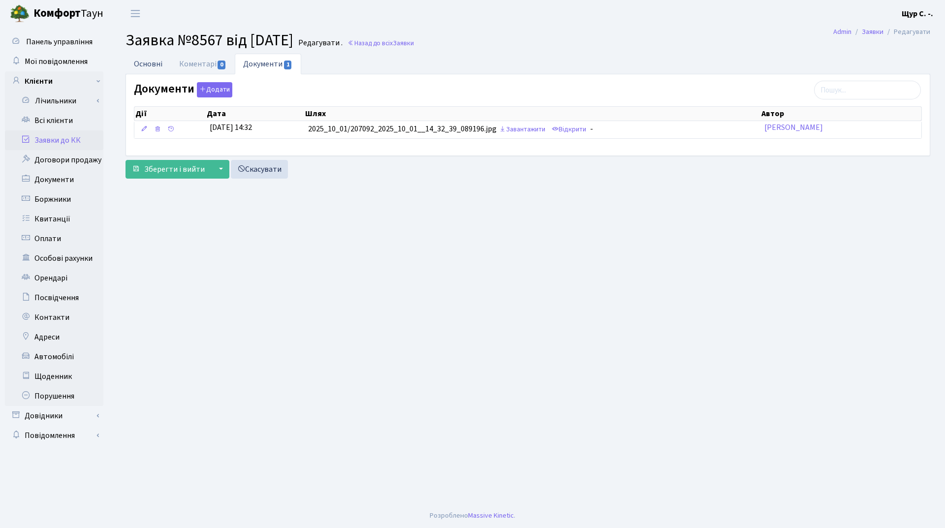
click at [140, 64] on link "Основні" at bounding box center [147, 64] width 45 height 20
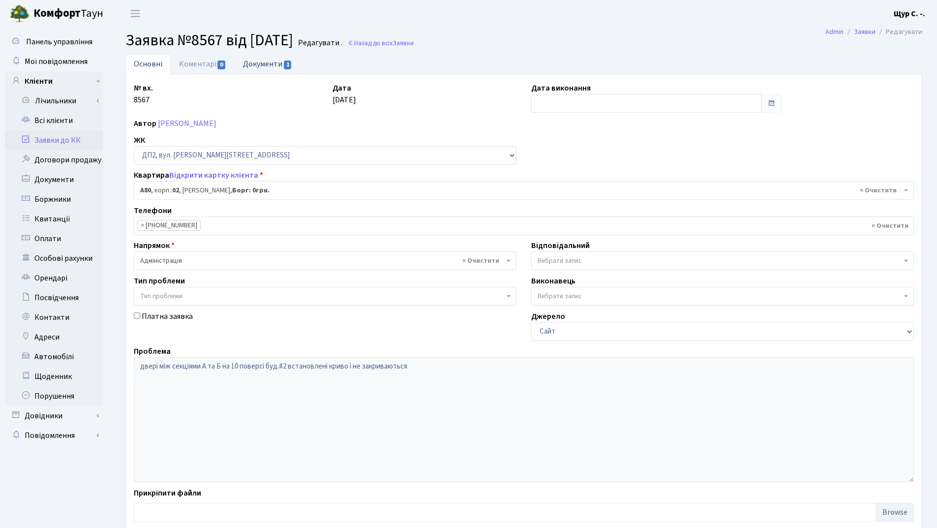
click at [276, 64] on link "Документи 1" at bounding box center [268, 64] width 66 height 20
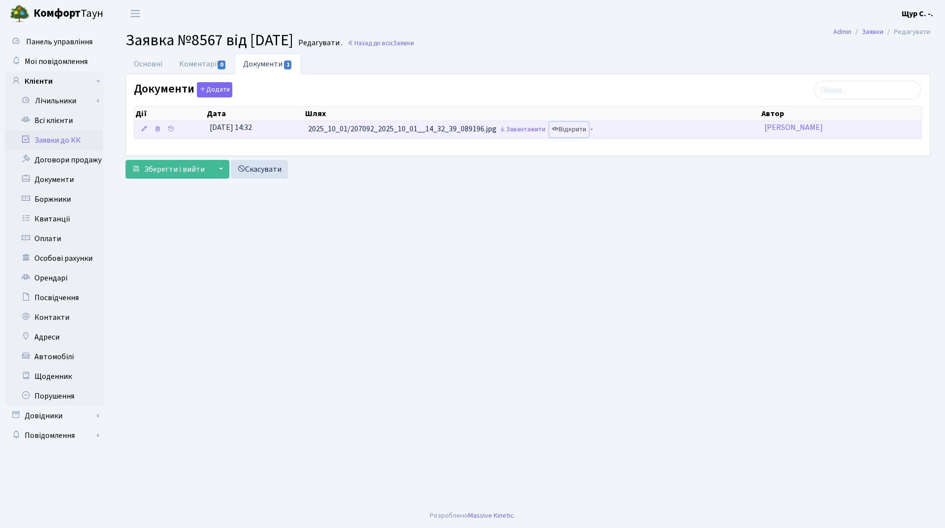
click at [580, 132] on link "Відкрити" at bounding box center [568, 129] width 39 height 15
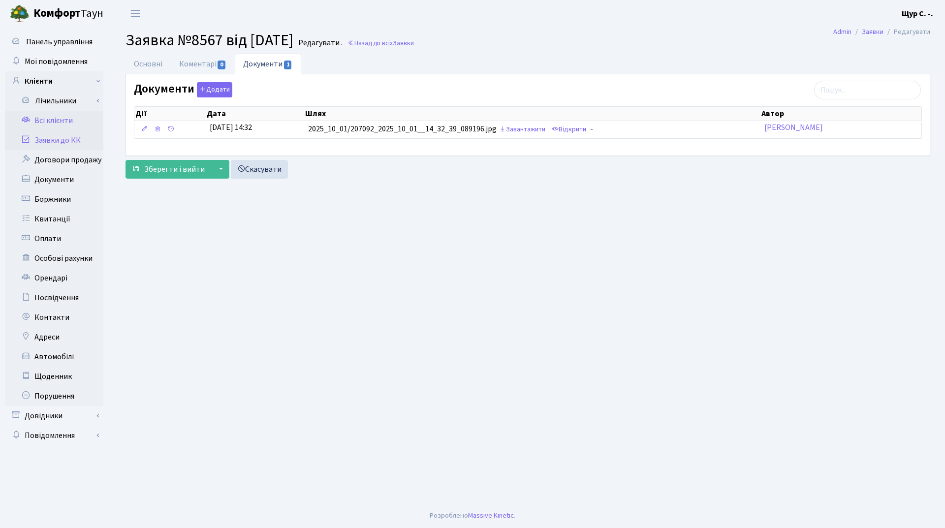
click at [56, 121] on link "Всі клієнти" at bounding box center [54, 121] width 98 height 20
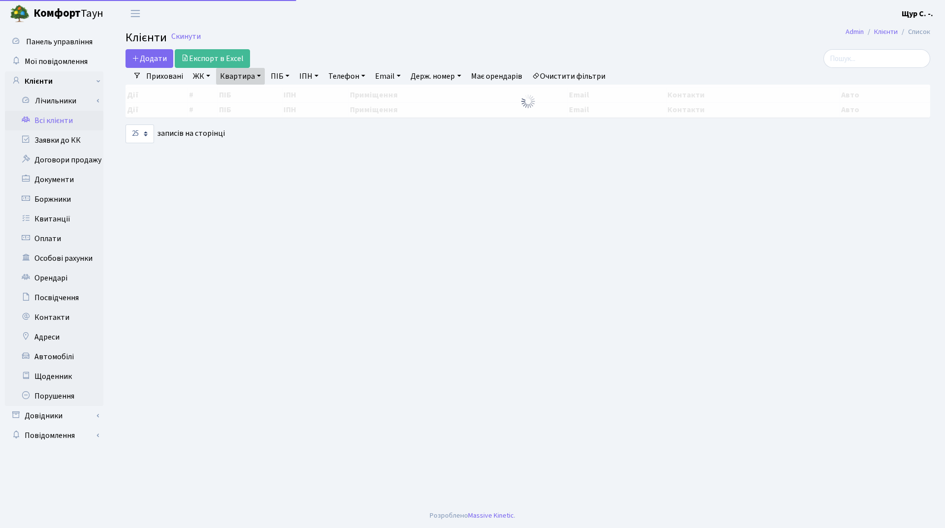
select select "25"
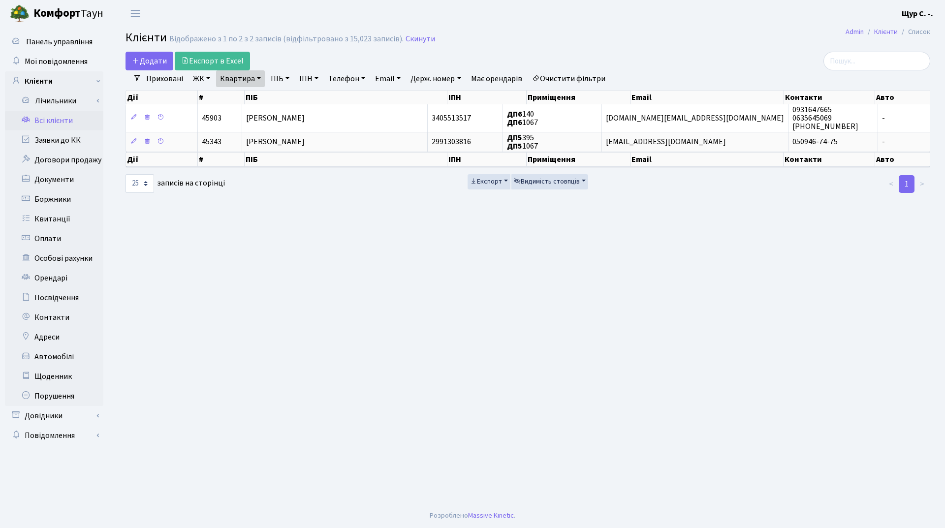
click at [251, 80] on link "Квартира" at bounding box center [240, 78] width 49 height 17
click at [256, 95] on input "1067" at bounding box center [245, 98] width 58 height 19
type input "1"
type input "347"
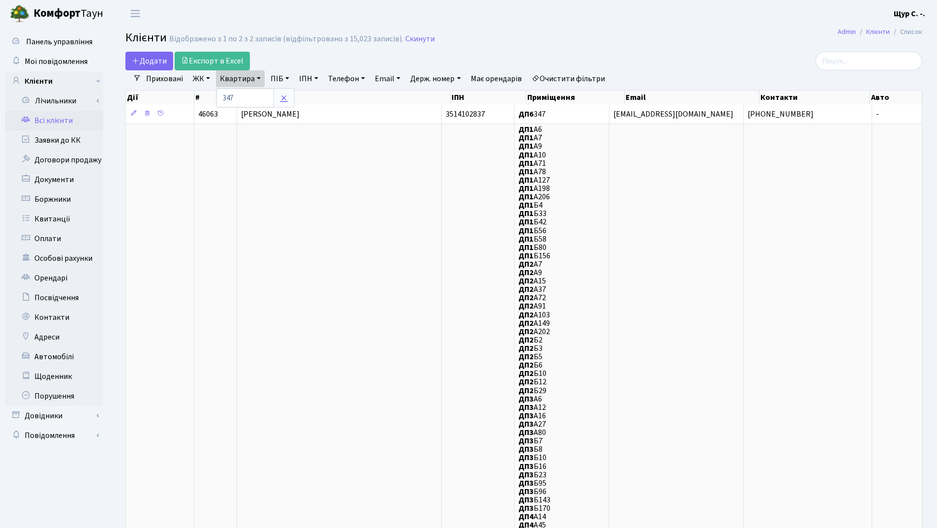
click at [282, 98] on icon at bounding box center [284, 98] width 8 height 8
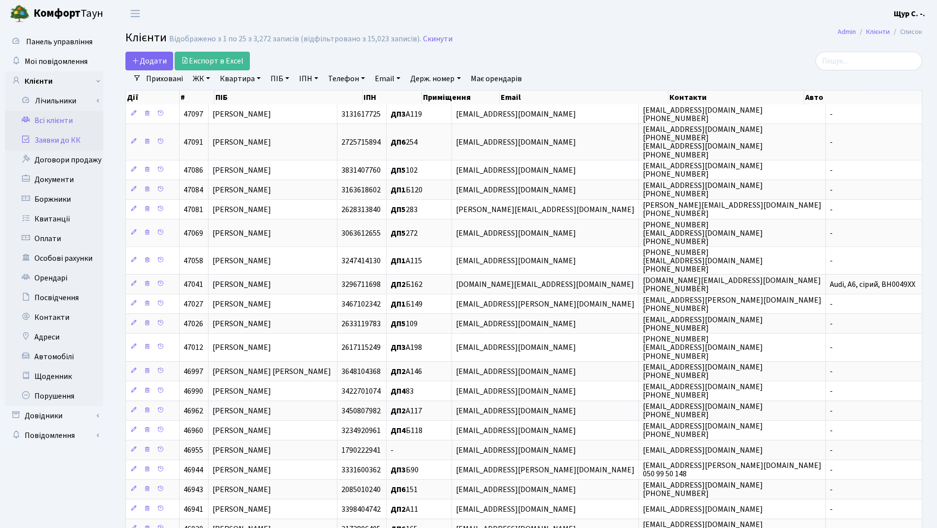
click at [54, 139] on link "Заявки до КК" at bounding box center [54, 140] width 98 height 20
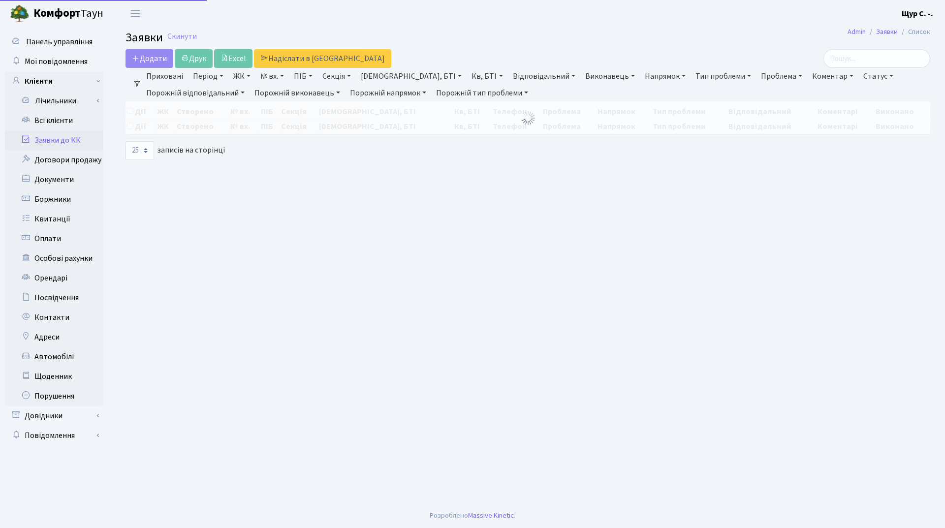
select select "25"
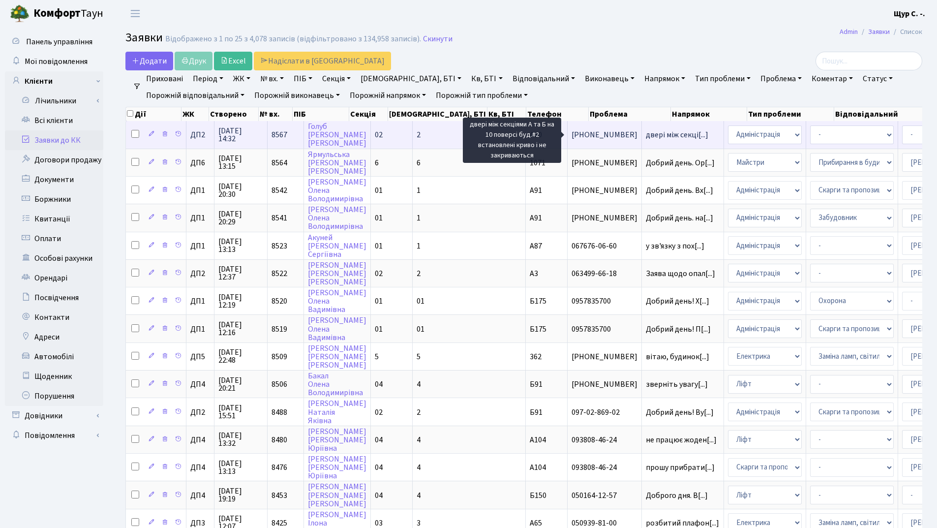
click at [646, 133] on span "двері між секці[...]" at bounding box center [677, 134] width 62 height 11
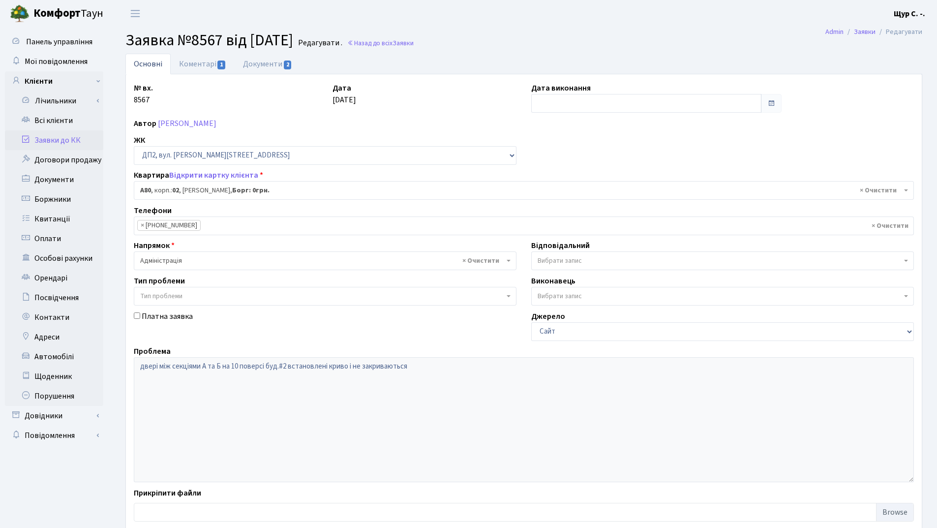
select select "30811"
click at [191, 61] on link "Коментарі 1" at bounding box center [203, 64] width 64 height 20
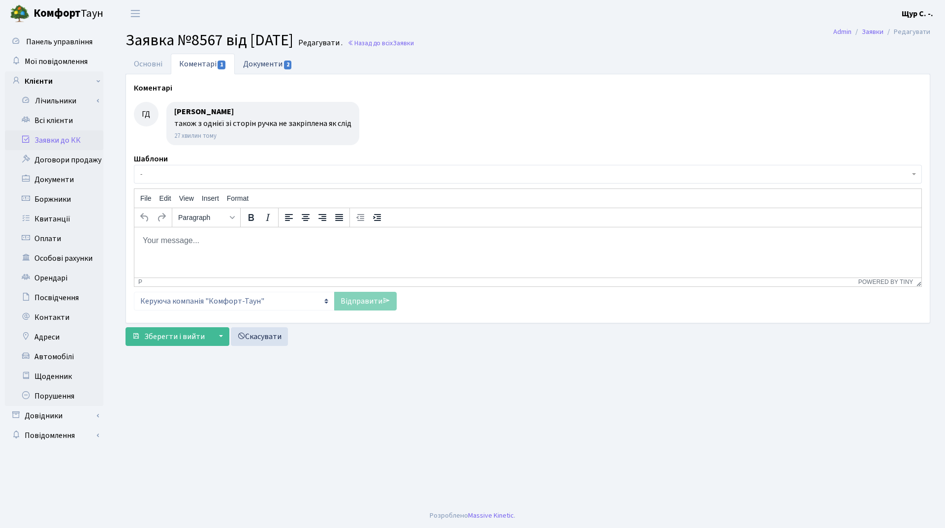
click at [273, 61] on link "Документи 2" at bounding box center [268, 64] width 66 height 20
select select "25"
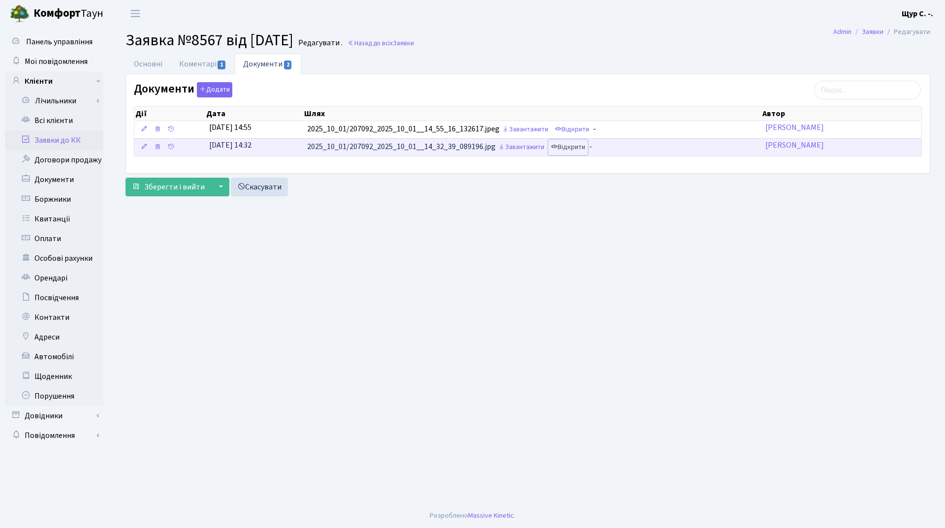
click at [571, 145] on link "Відкрити" at bounding box center [567, 147] width 39 height 15
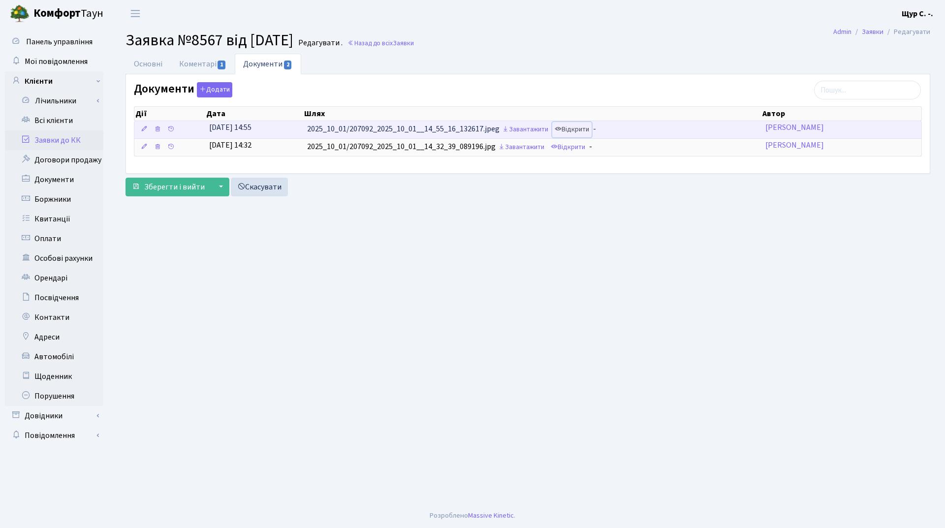
click at [577, 126] on link "Відкрити" at bounding box center [571, 129] width 39 height 15
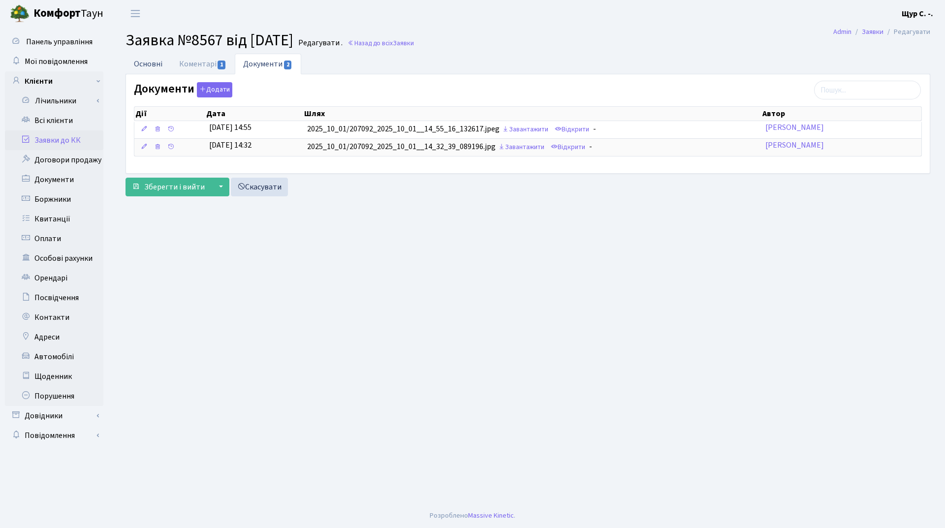
click at [135, 64] on link "Основні" at bounding box center [147, 64] width 45 height 20
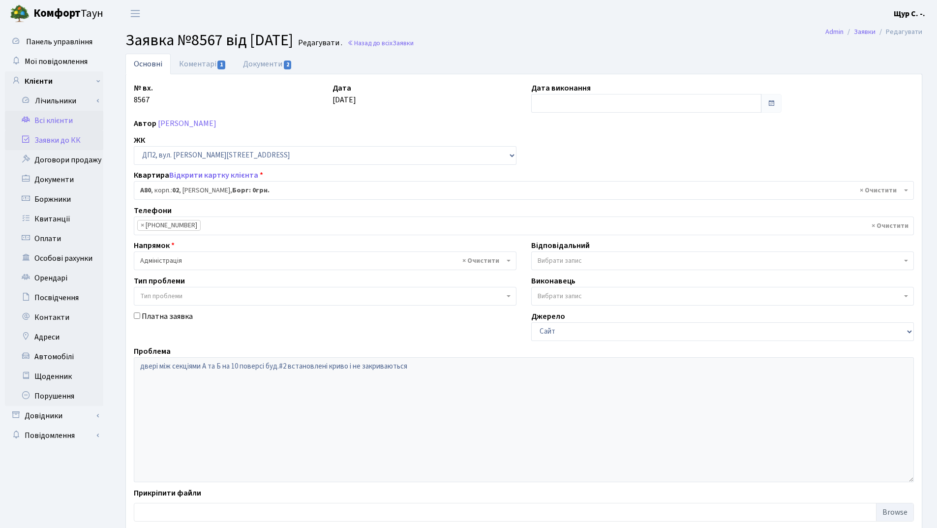
click at [61, 126] on link "Всі клієнти" at bounding box center [54, 121] width 98 height 20
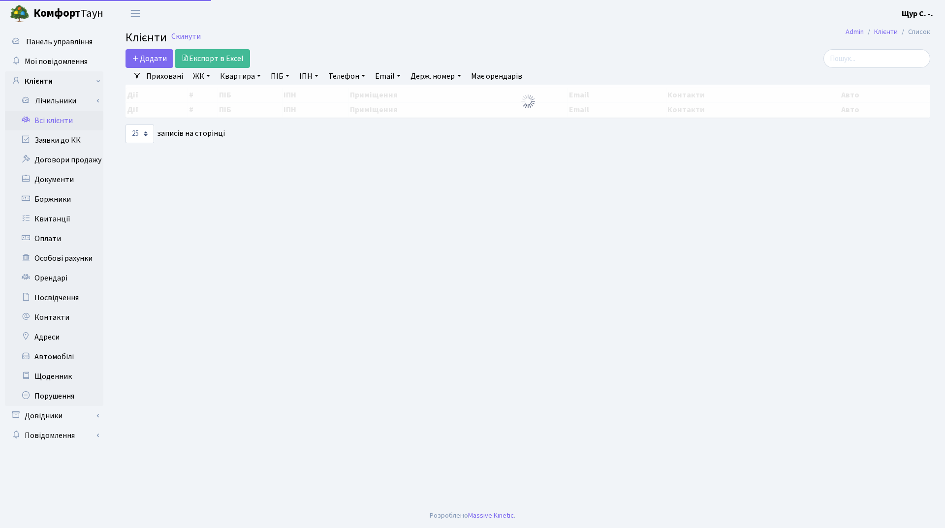
select select "25"
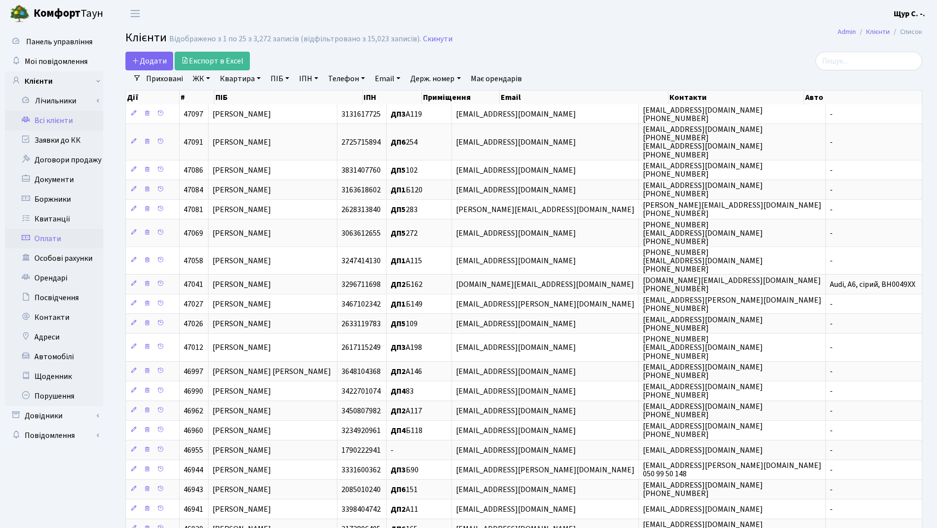
click at [46, 239] on link "Оплати" at bounding box center [54, 239] width 98 height 20
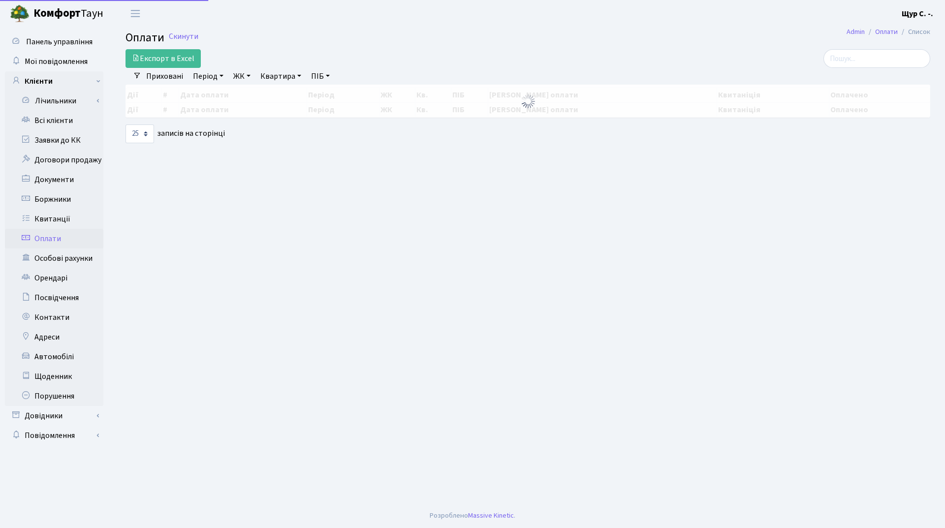
select select "25"
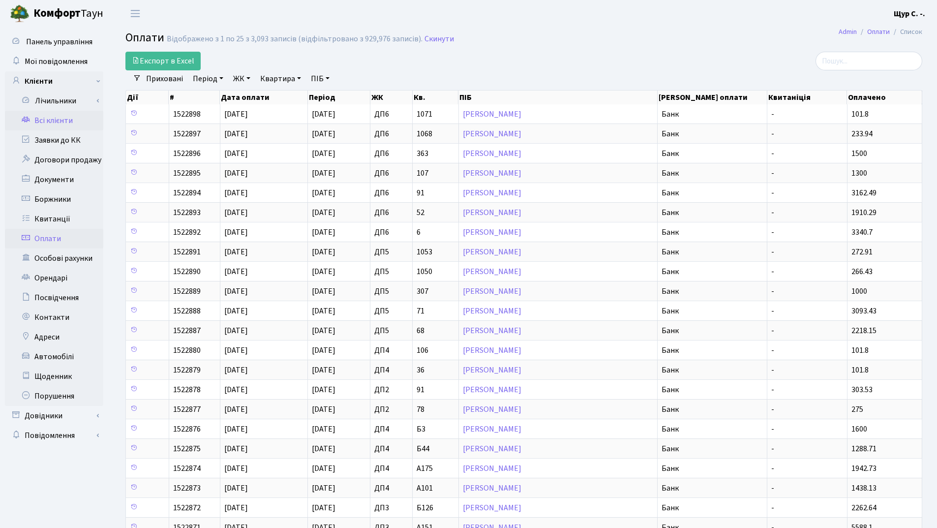
click at [38, 124] on link "Всі клієнти" at bounding box center [54, 121] width 98 height 20
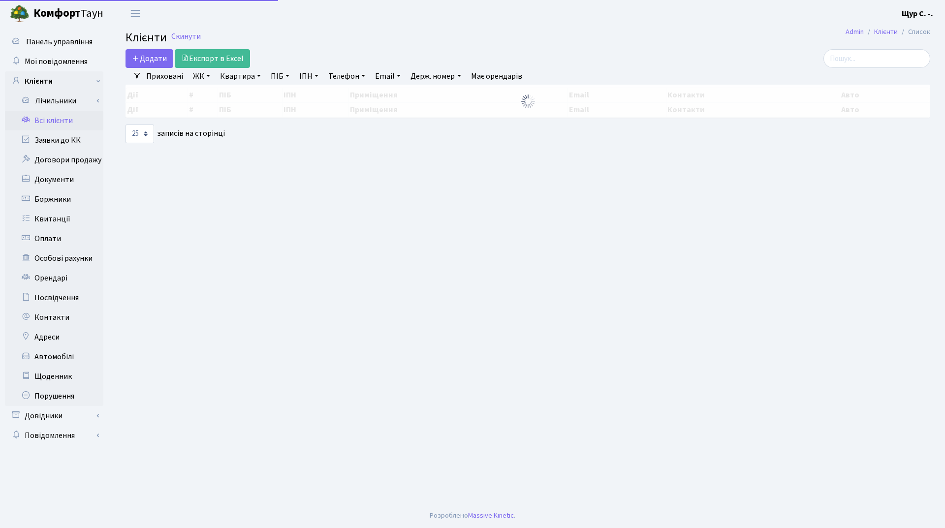
select select "25"
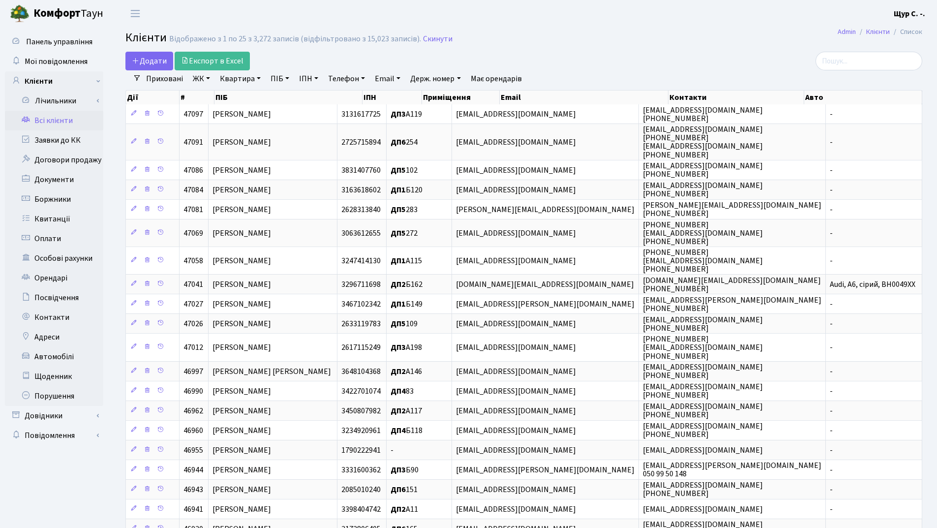
click at [240, 78] on link "Квартира" at bounding box center [240, 78] width 49 height 17
type input "169"
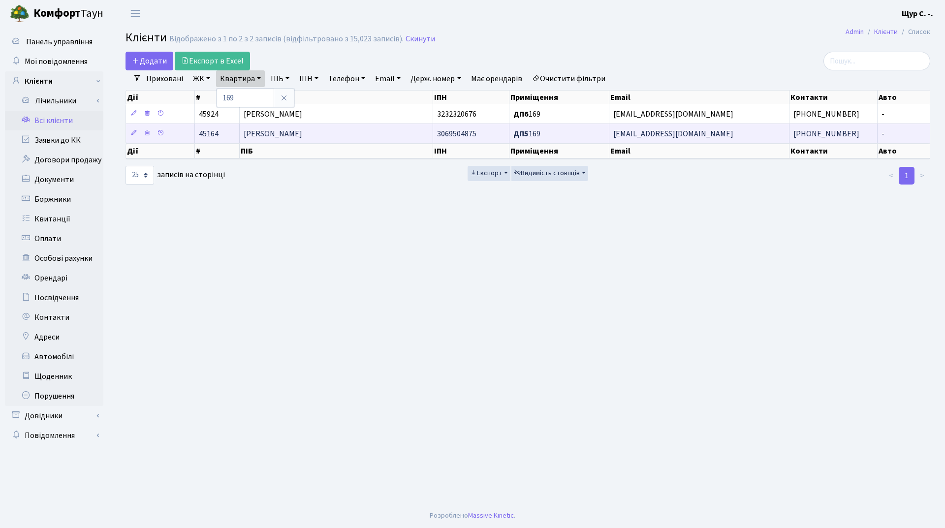
click at [297, 139] on span "Непомнящий Сергій Леонідович" at bounding box center [273, 133] width 59 height 11
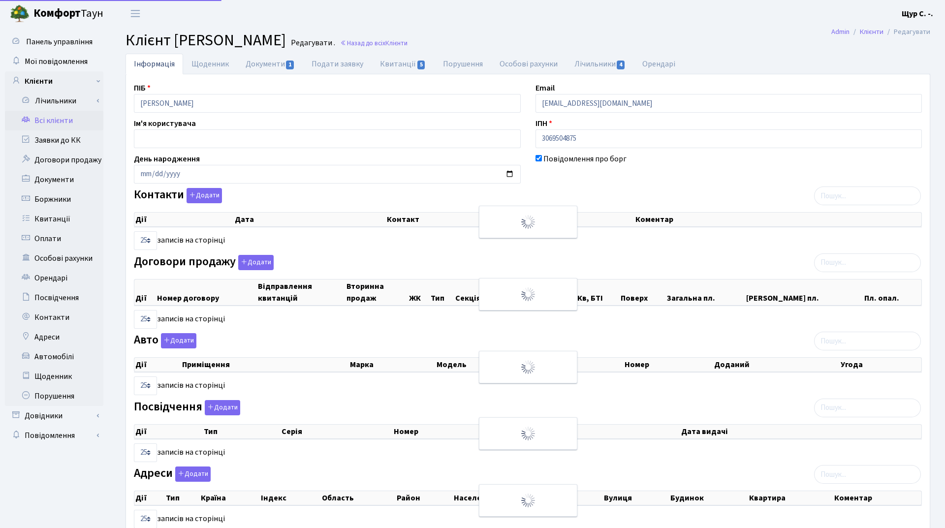
select select "25"
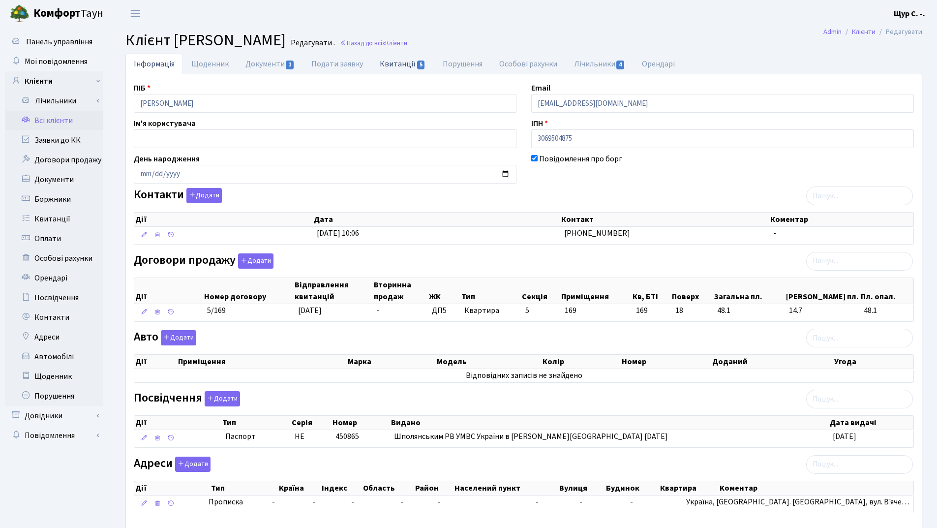
click at [400, 59] on link "Квитанції 5" at bounding box center [402, 64] width 62 height 20
select select "25"
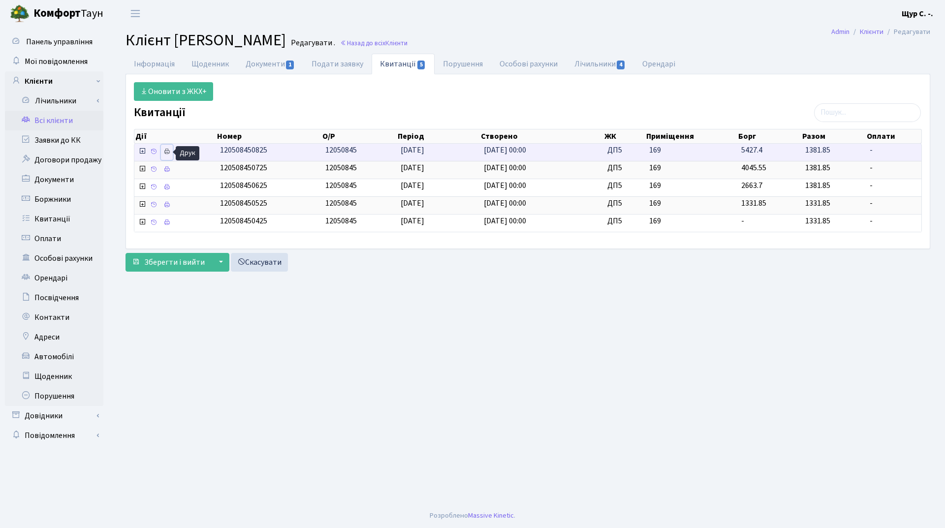
click at [164, 150] on icon at bounding box center [166, 151] width 7 height 7
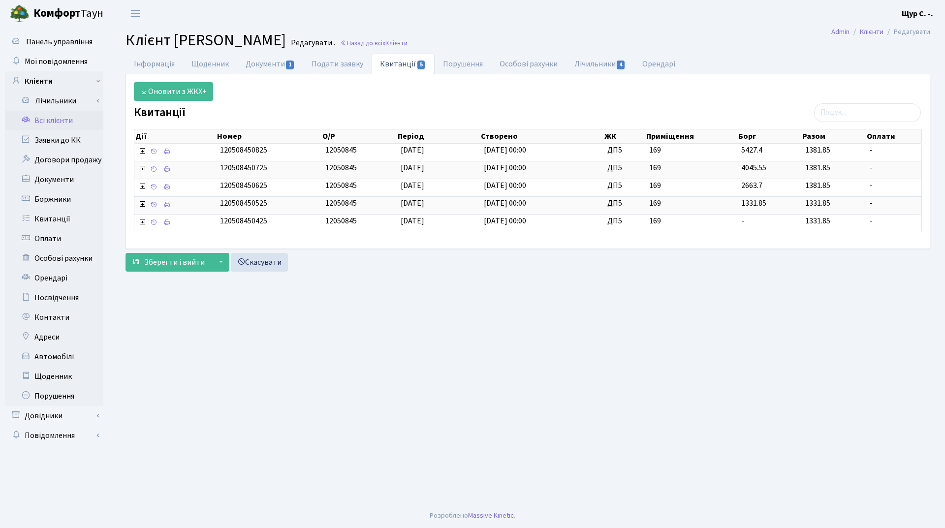
click at [71, 121] on link "Всі клієнти" at bounding box center [54, 121] width 98 height 20
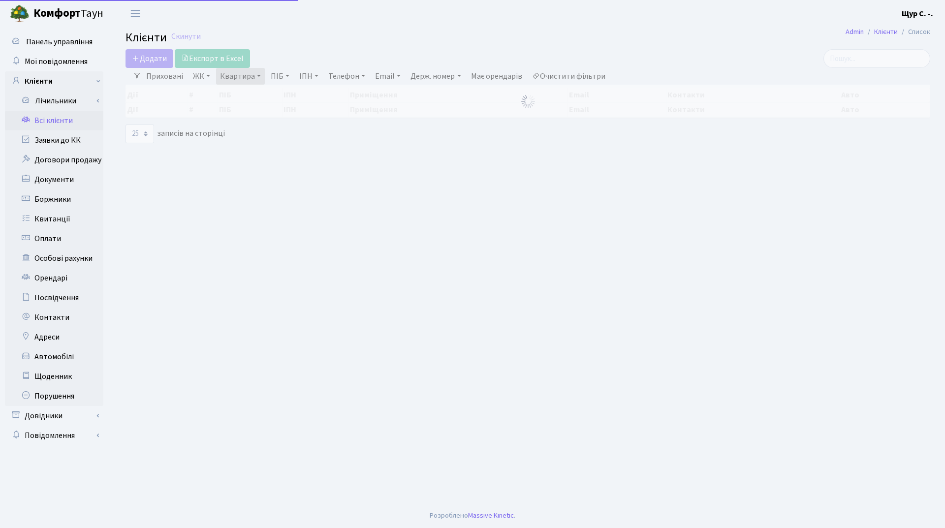
select select "25"
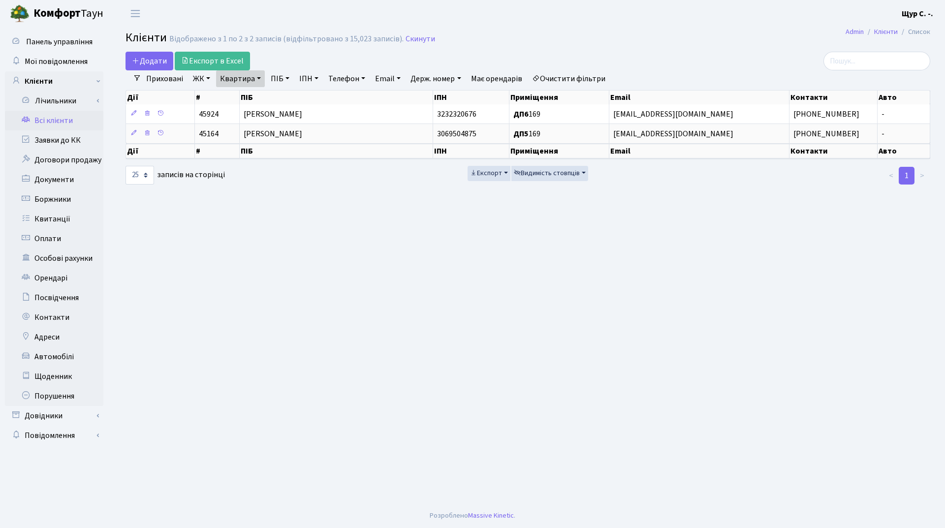
click at [255, 82] on link "Квартира" at bounding box center [240, 78] width 49 height 17
click at [259, 96] on input "169" at bounding box center [245, 98] width 58 height 19
type input "189"
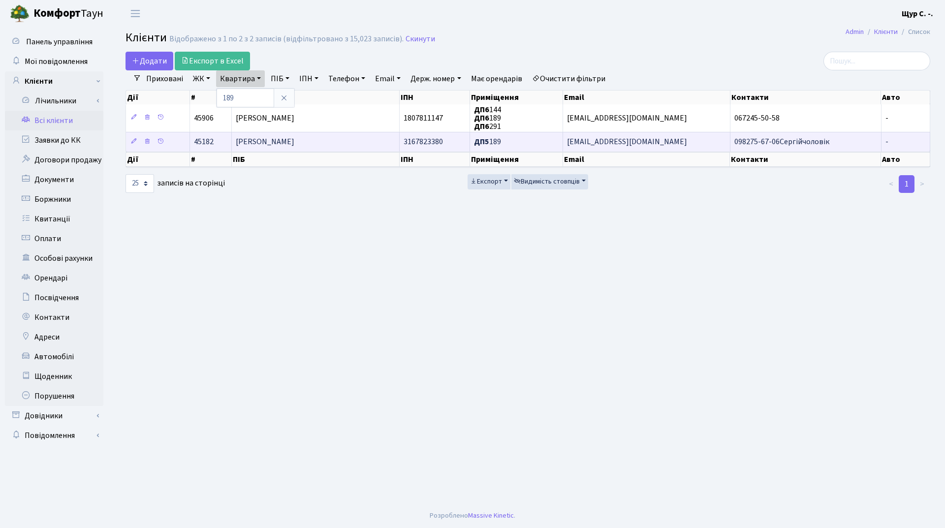
click at [294, 143] on span "Непомняща Ірина Миколаївна" at bounding box center [265, 142] width 59 height 11
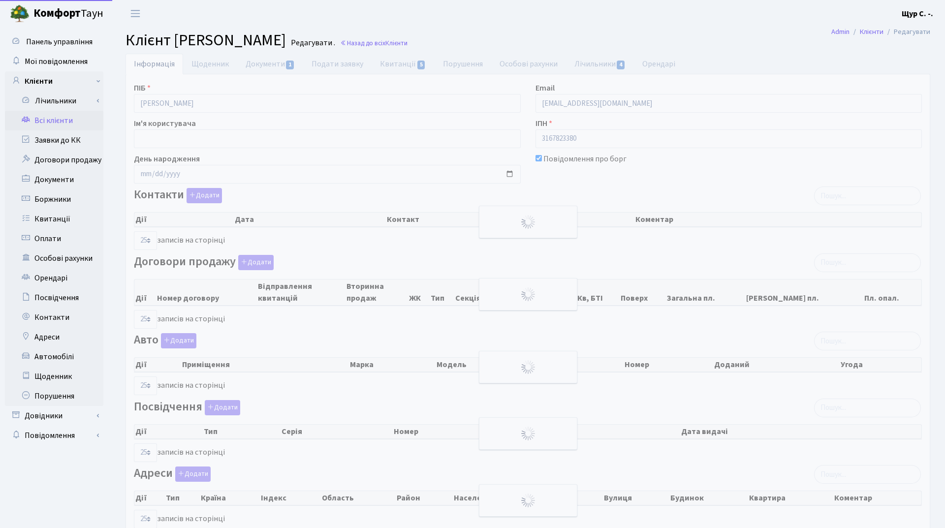
select select "25"
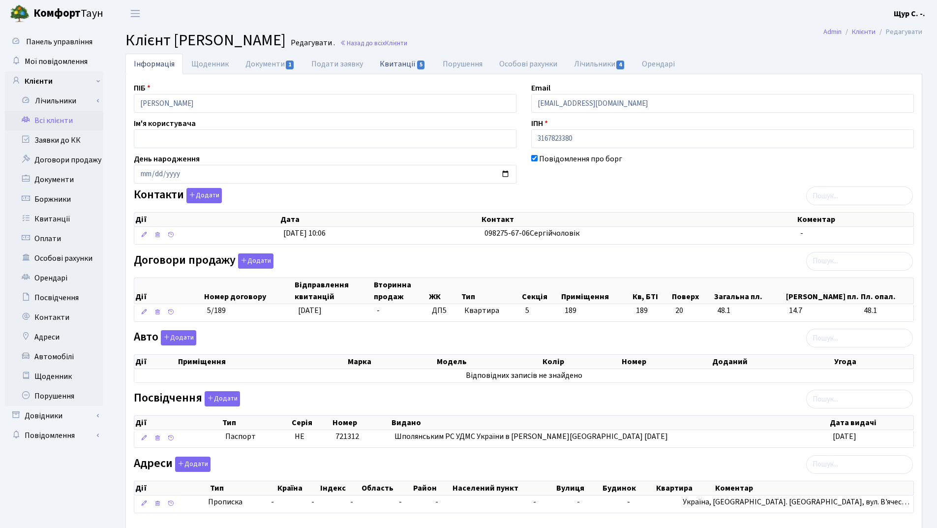
click at [402, 62] on link "Квитанції 5" at bounding box center [402, 64] width 62 height 20
select select "25"
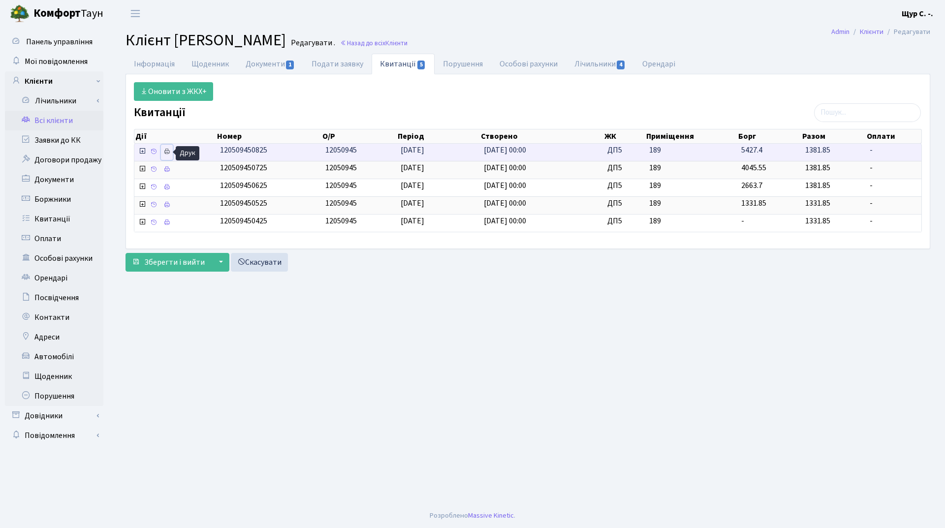
click at [168, 153] on icon at bounding box center [166, 151] width 7 height 7
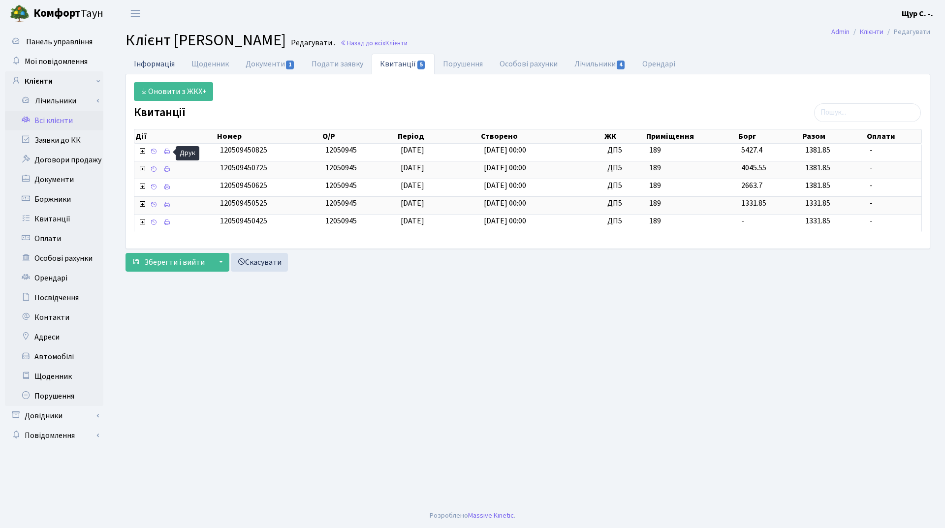
click at [157, 61] on link "Інформація" at bounding box center [154, 64] width 58 height 20
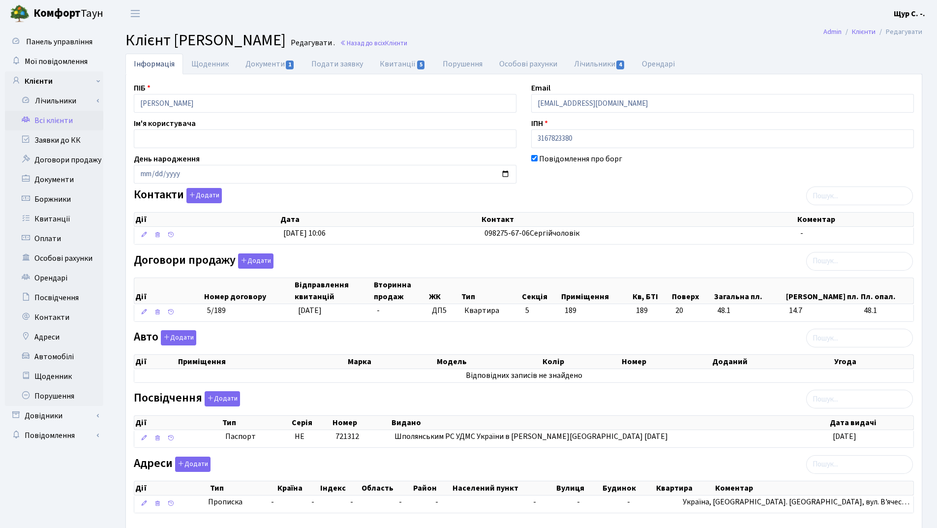
click at [69, 121] on link "Всі клієнти" at bounding box center [54, 121] width 98 height 20
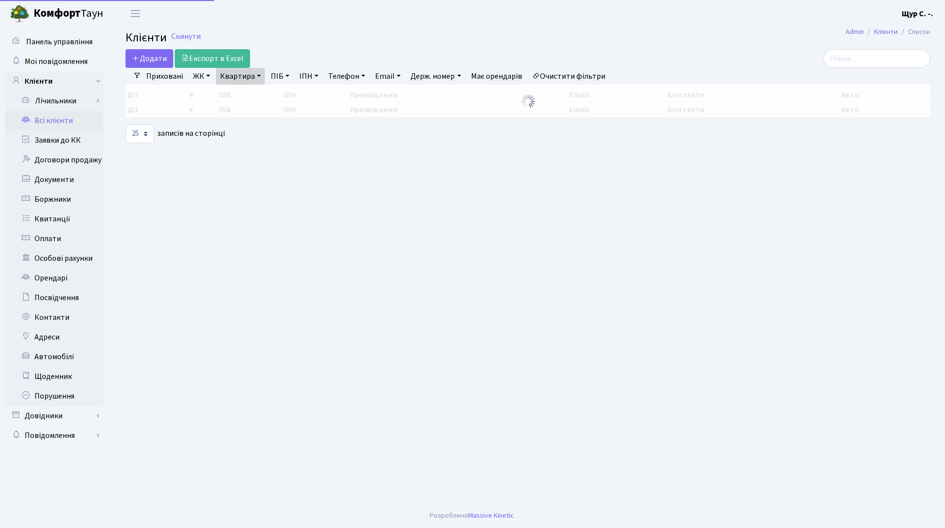
select select "25"
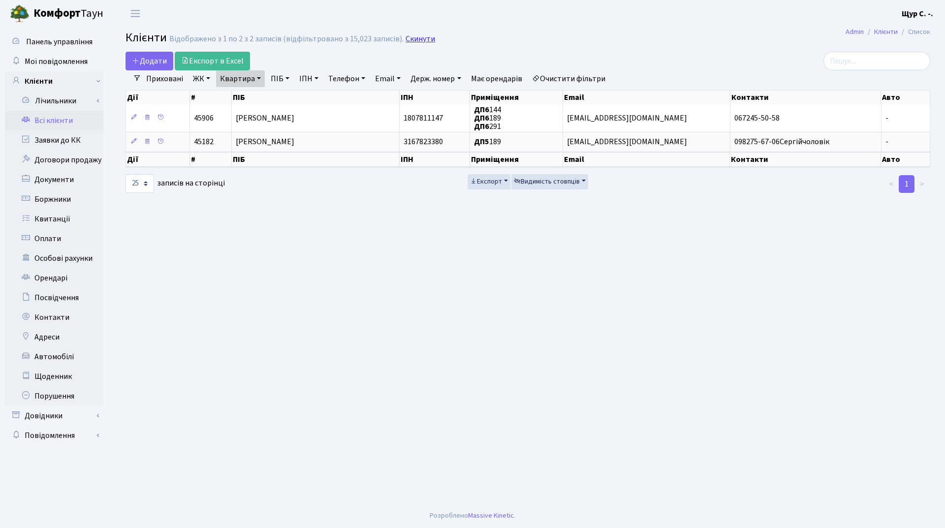
click at [409, 41] on link "Скинути" at bounding box center [420, 38] width 30 height 9
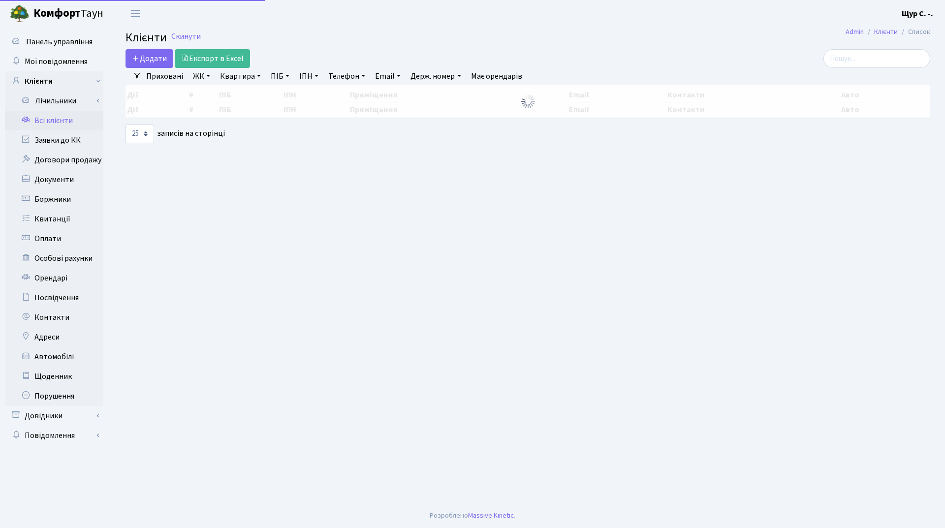
select select "25"
